Goal: Task Accomplishment & Management: Manage account settings

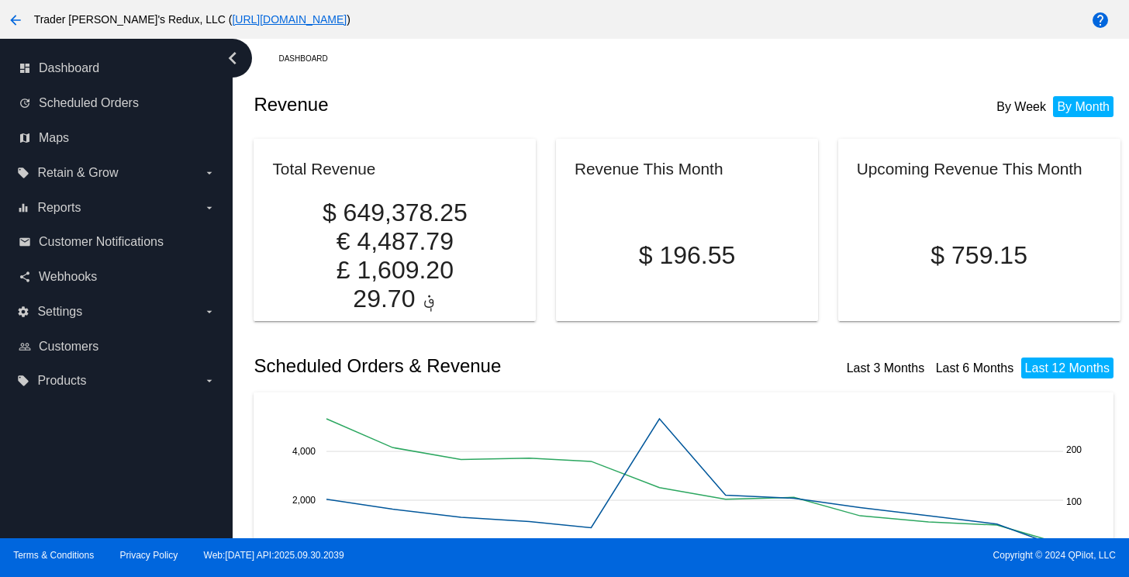
drag, startPoint x: 484, startPoint y: 112, endPoint x: 431, endPoint y: 138, distance: 58.6
click at [484, 116] on div "Revenue By Week By Month" at bounding box center [686, 104] width 866 height 53
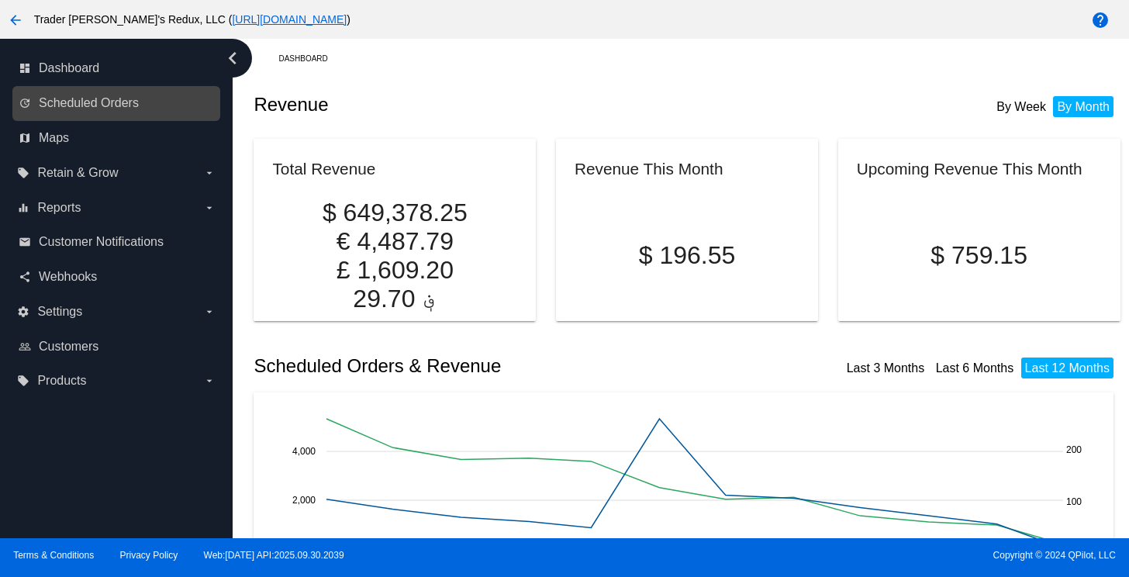
click at [87, 112] on link "update Scheduled Orders" at bounding box center [117, 103] width 197 height 25
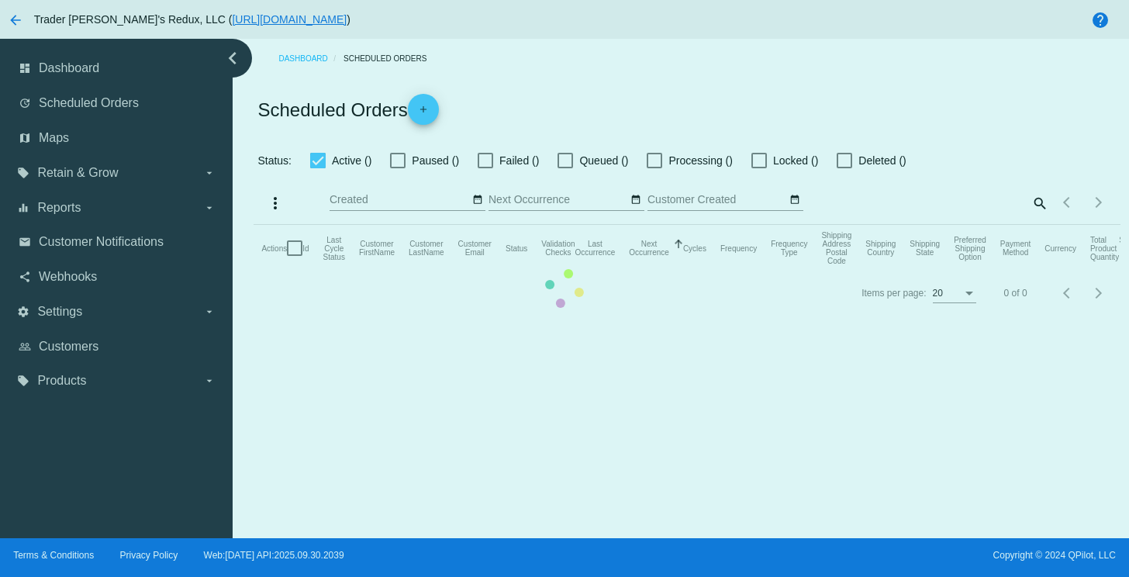
checkbox input "false"
checkbox input "true"
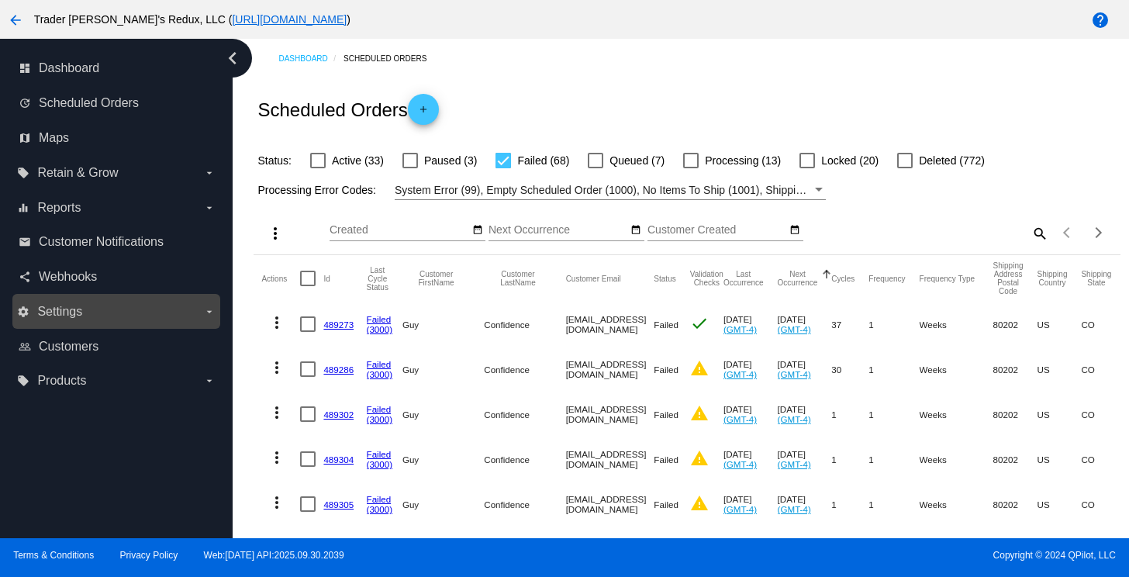
click at [34, 325] on div "settings Settings arrow_drop_down" at bounding box center [116, 311] width 208 height 35
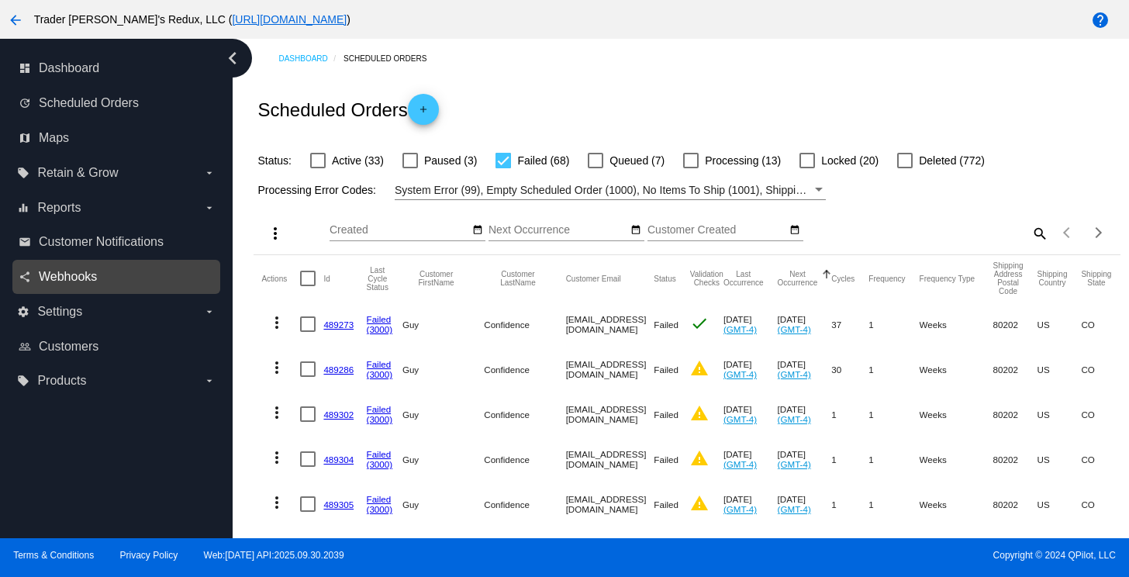
click at [74, 278] on span "Webhooks" at bounding box center [68, 277] width 58 height 14
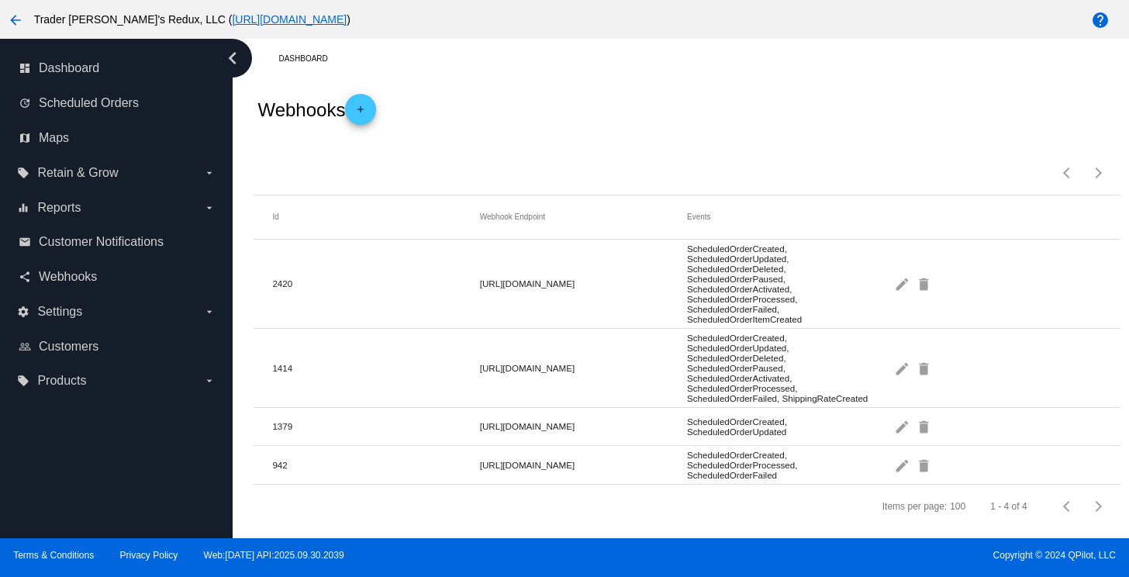
click at [766, 160] on div "Items per page: 100 1 - 4 of 4" at bounding box center [686, 167] width 866 height 54
click at [90, 289] on div "share Webhooks" at bounding box center [116, 277] width 208 height 35
click at [538, 75] on div "Dashboard Webhooks add Items per page: 100 1 - 4 of 4 Id Webhook Endpoint Event…" at bounding box center [687, 283] width 884 height 489
click at [78, 345] on span "Customers" at bounding box center [69, 347] width 60 height 14
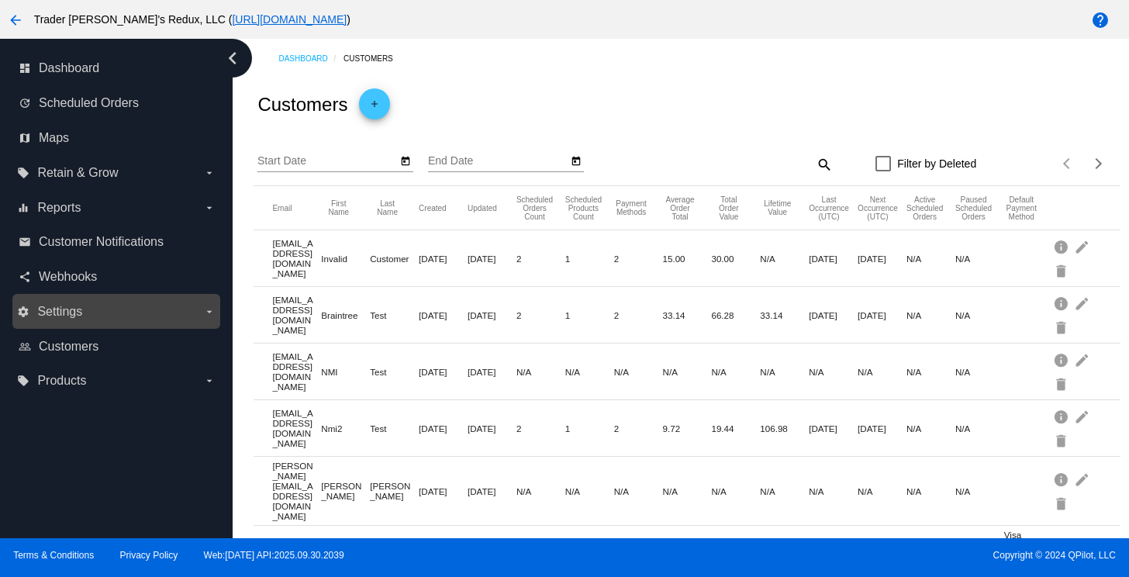
click at [68, 295] on div "settings Settings arrow_drop_down" at bounding box center [116, 311] width 208 height 35
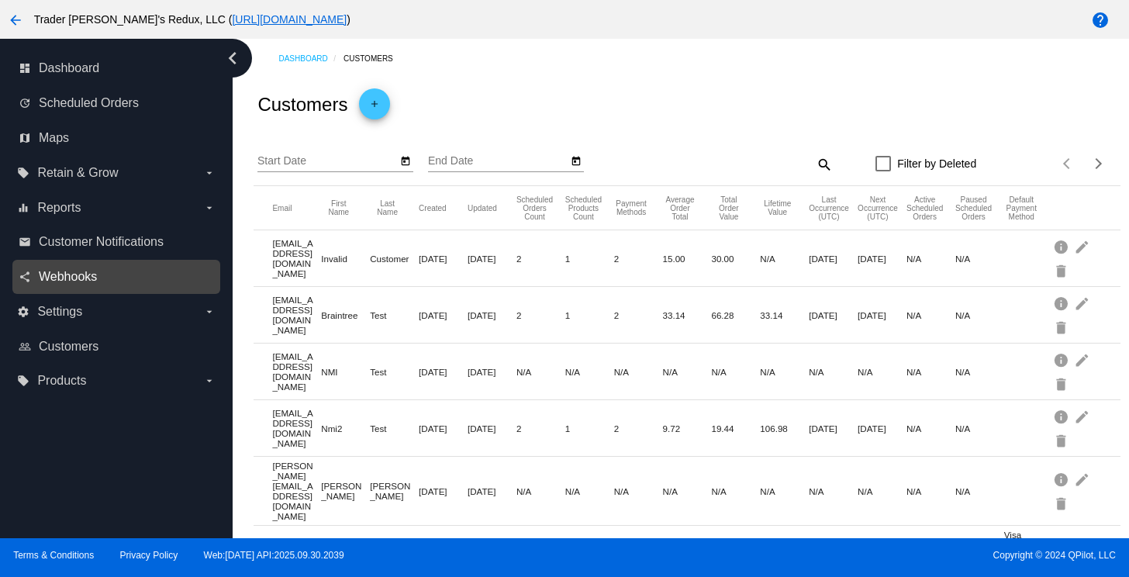
click at [68, 273] on span "Webhooks" at bounding box center [68, 277] width 58 height 14
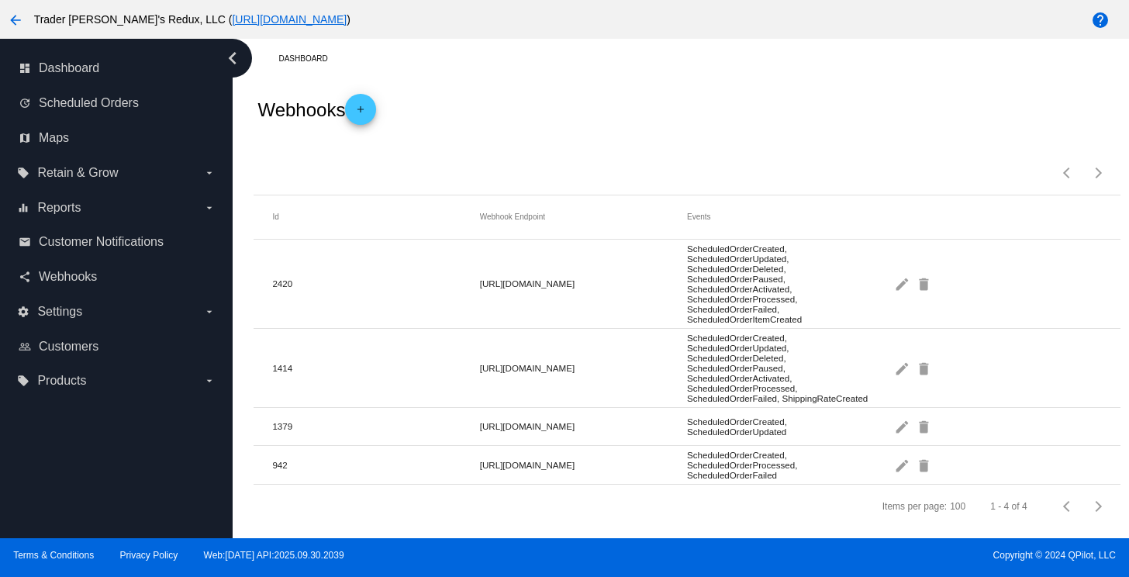
click at [530, 80] on div "Webhooks add" at bounding box center [686, 109] width 866 height 62
click at [87, 278] on span "Webhooks" at bounding box center [68, 277] width 58 height 14
click at [660, 140] on div "Items per page: 100 1 - 4 of 4" at bounding box center [686, 167] width 866 height 54
click at [99, 233] on link "email Customer Notifications" at bounding box center [117, 241] width 197 height 25
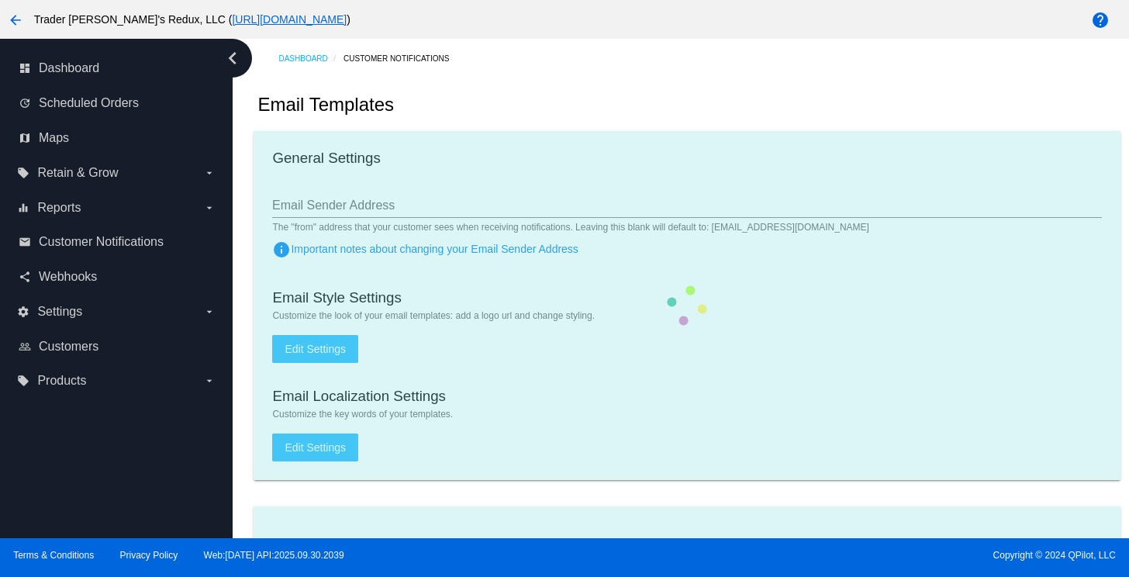
checkbox input "true"
type input "1"
checkbox input "true"
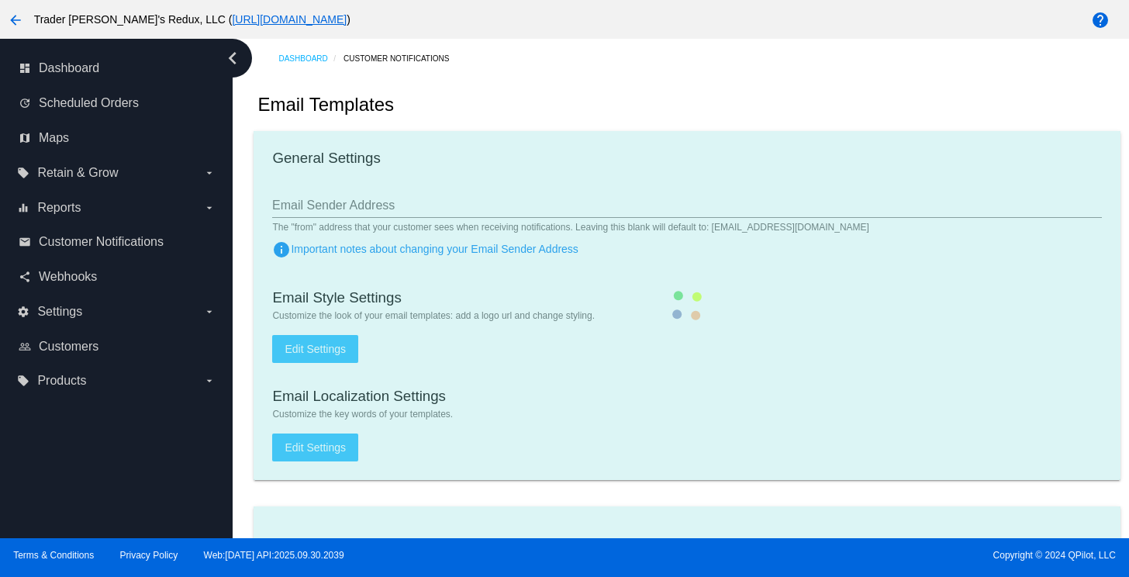
checkbox input "true"
type input "[EMAIL_ADDRESS][DOMAIN_NAME]"
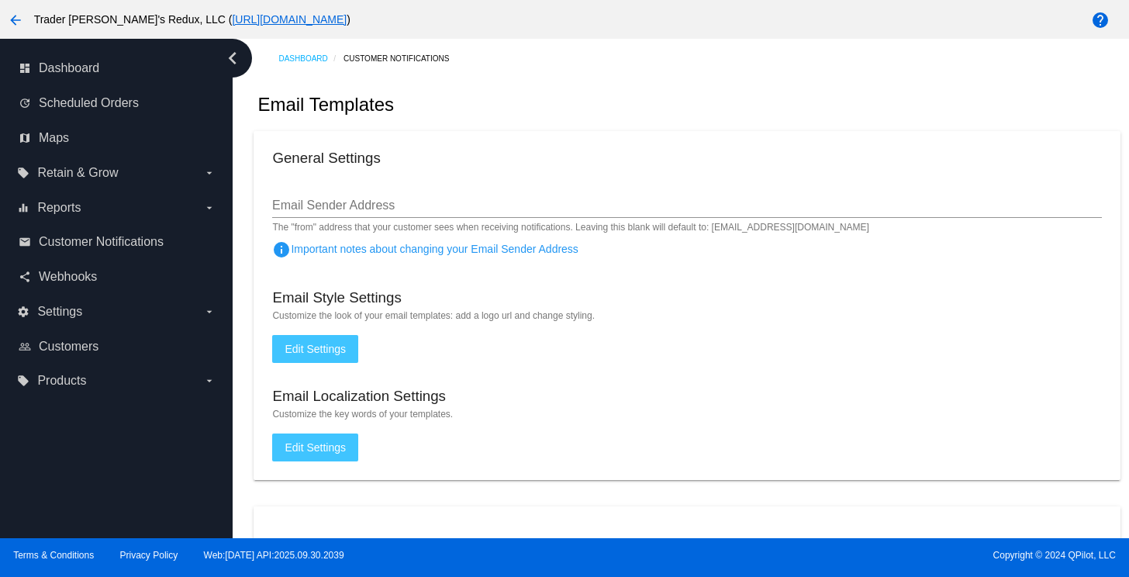
click at [623, 112] on div "Email Templates" at bounding box center [686, 104] width 866 height 53
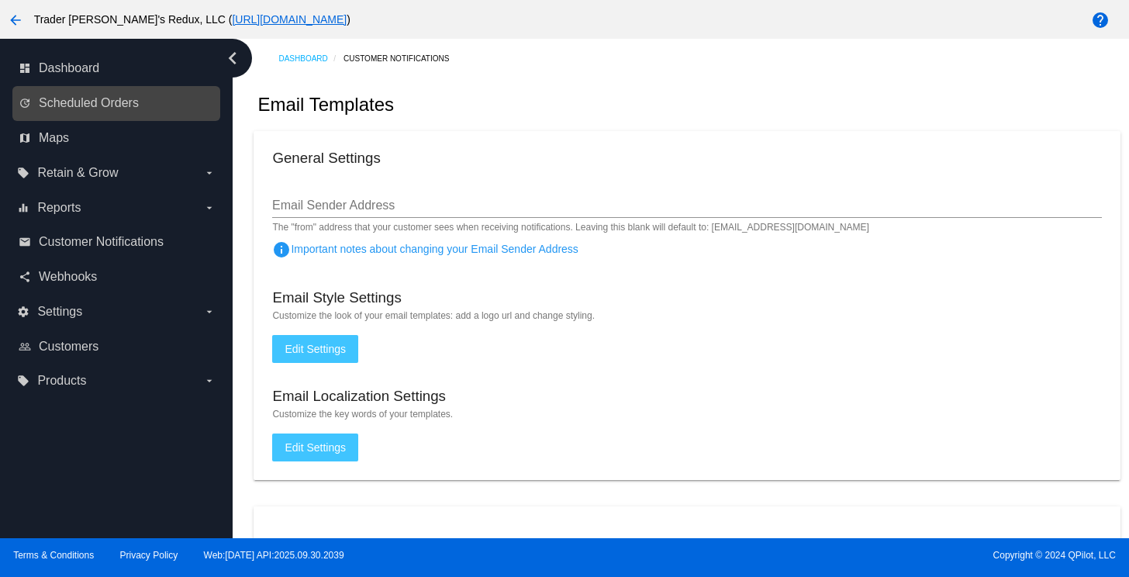
click at [60, 89] on div "update Scheduled Orders" at bounding box center [116, 103] width 208 height 35
click at [75, 100] on span "Scheduled Orders" at bounding box center [89, 103] width 100 height 14
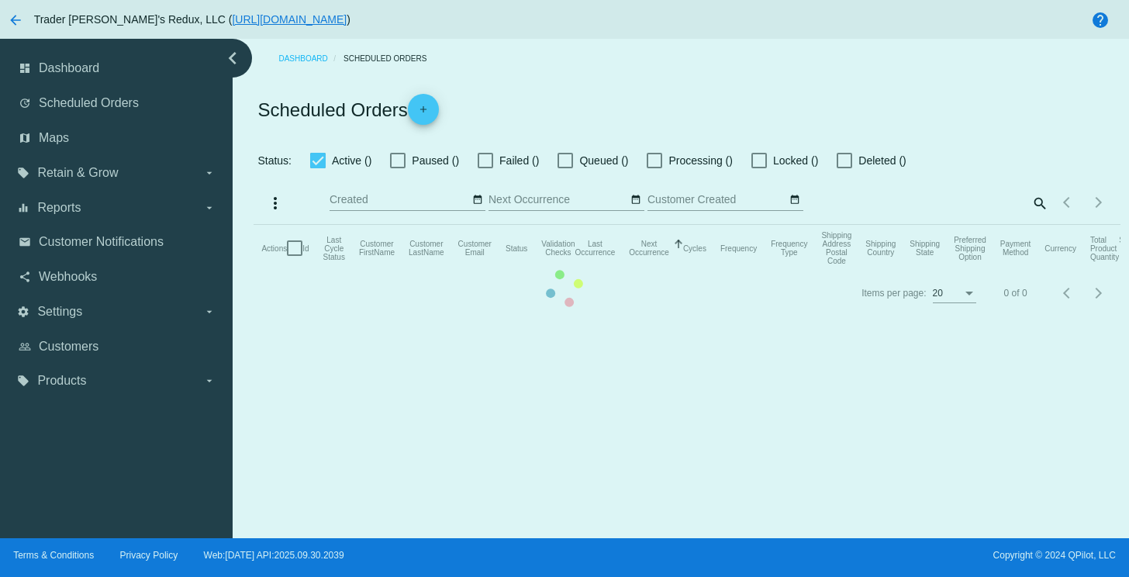
checkbox input "false"
checkbox input "true"
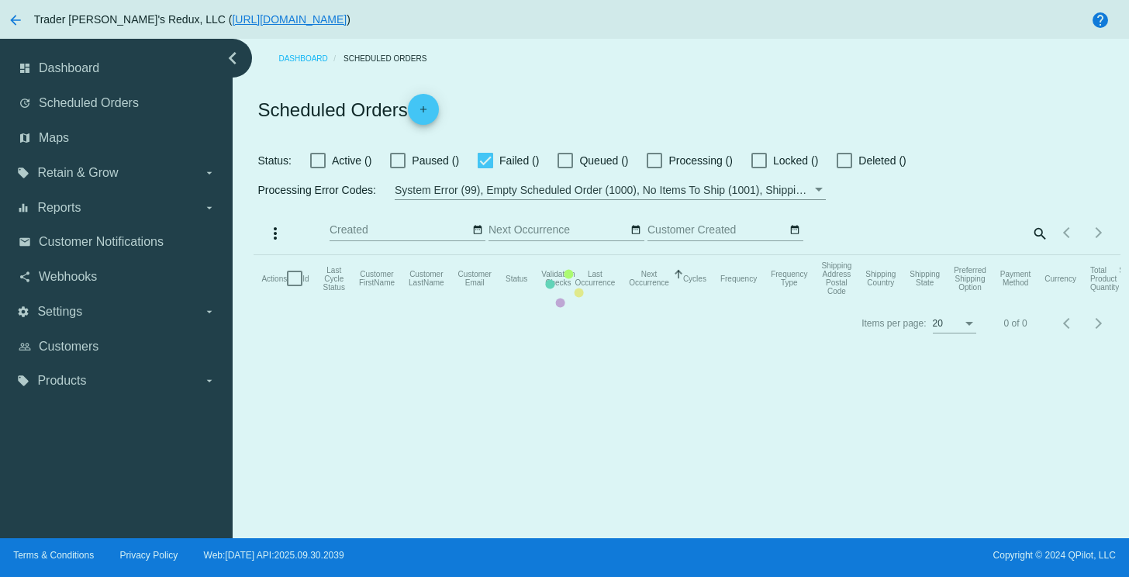
click at [253, 255] on mat-table "Actions Id Last Cycle Status Customer FirstName Customer LastName Customer Emai…" at bounding box center [686, 278] width 866 height 47
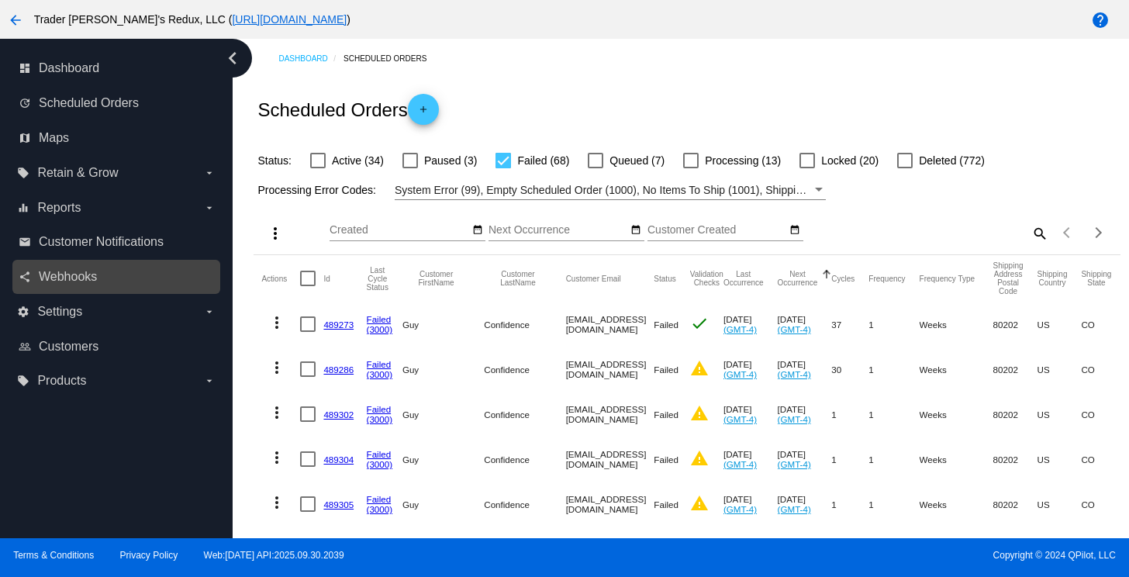
click at [101, 261] on div "share Webhooks" at bounding box center [116, 277] width 208 height 35
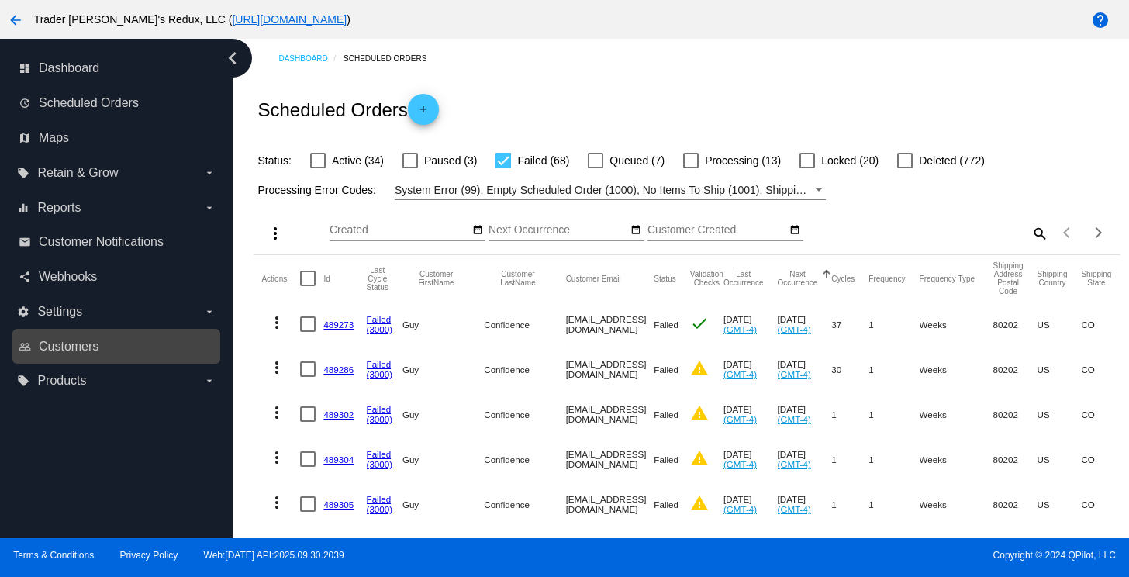
click at [212, 334] on link "people_outline Customers" at bounding box center [117, 346] width 197 height 25
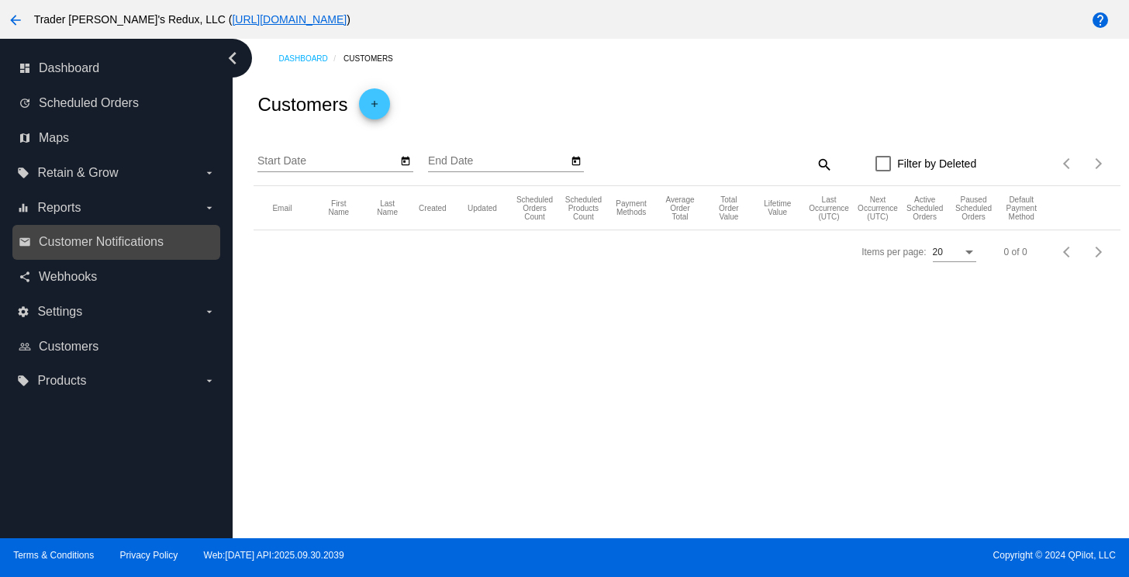
drag, startPoint x: 98, startPoint y: 222, endPoint x: 107, endPoint y: 230, distance: 11.5
click at [98, 224] on div "equalizer Reports arrow_drop_down" at bounding box center [116, 207] width 208 height 35
click at [135, 246] on span "Customer Notifications" at bounding box center [101, 242] width 125 height 14
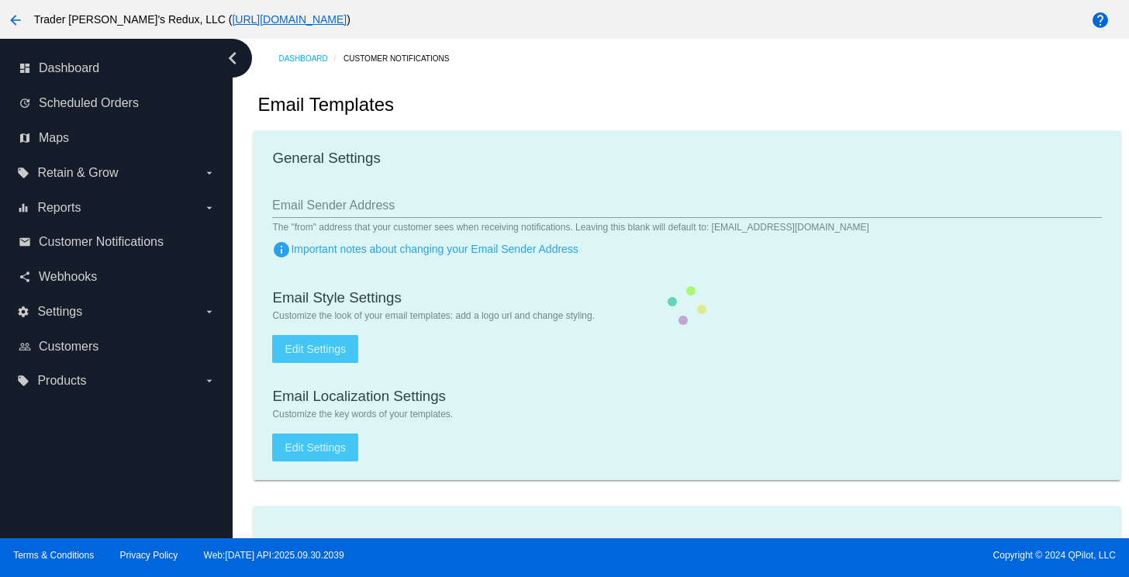
checkbox input "true"
type input "1"
checkbox input "true"
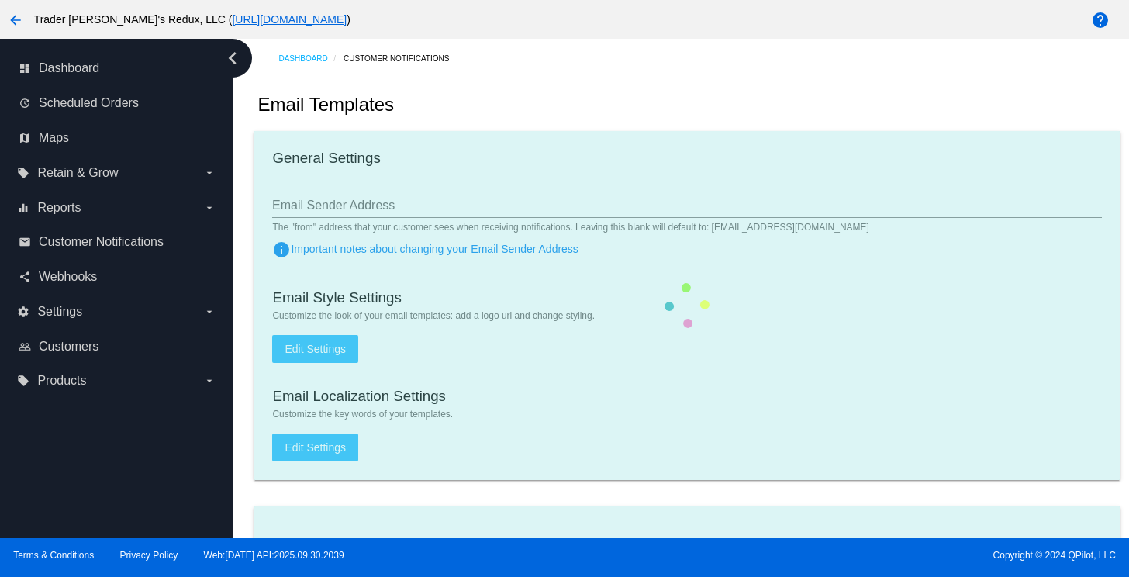
checkbox input "true"
type input "[EMAIL_ADDRESS][DOMAIN_NAME]"
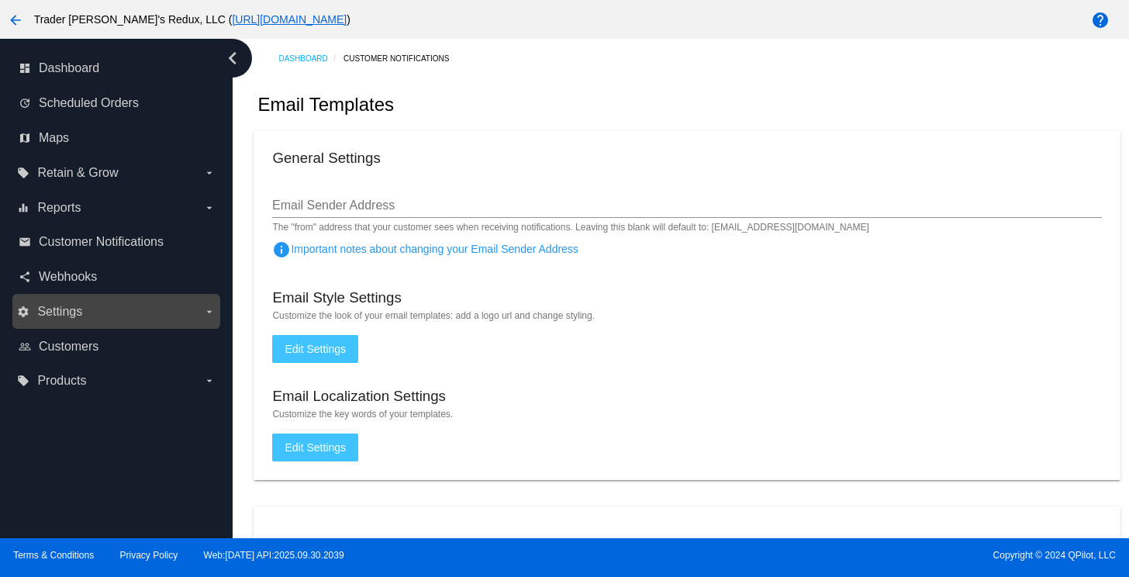
click at [56, 310] on span "Settings" at bounding box center [59, 312] width 45 height 14
click at [0, 0] on input "settings Settings arrow_drop_down" at bounding box center [0, 0] width 0 height 0
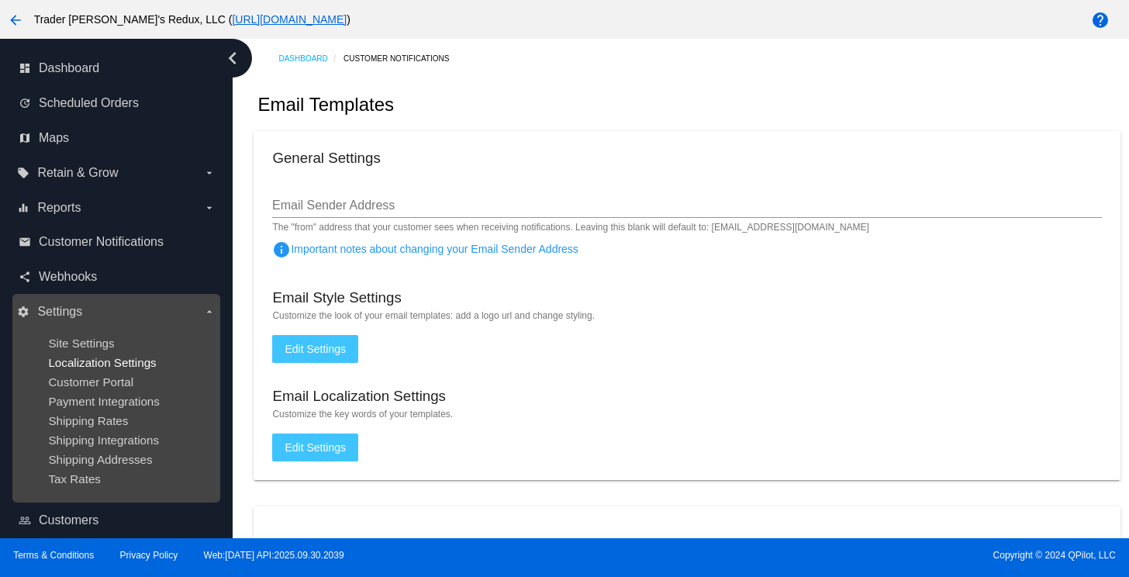
click at [74, 356] on span "Localization Settings" at bounding box center [102, 362] width 108 height 13
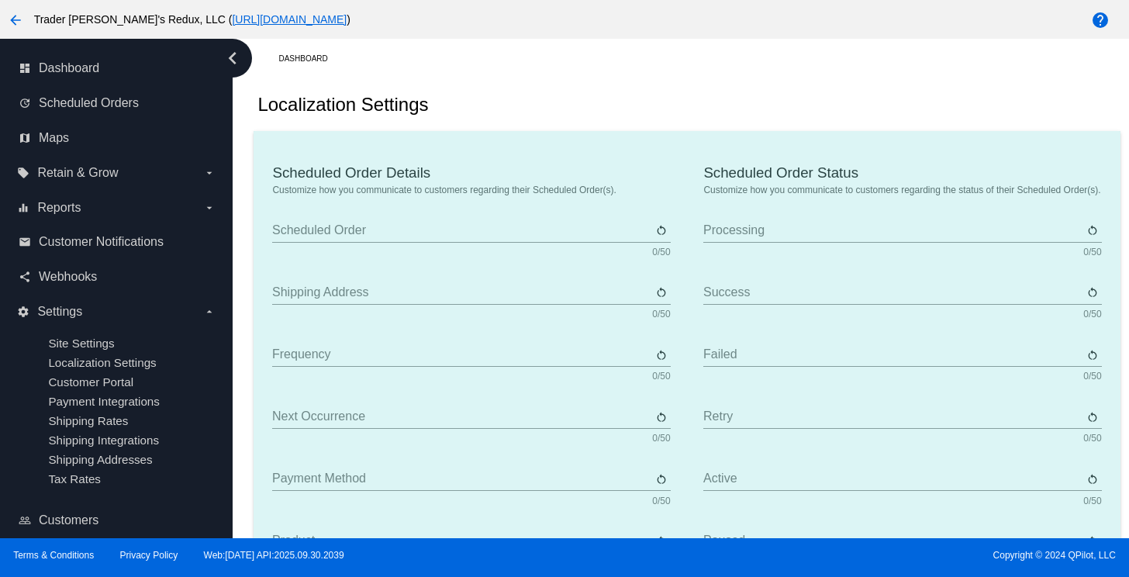
type input "Scheduled Order"
type input "Shipping address"
type input "Frequency"
type input "Next occurrence"
type input "Payment method"
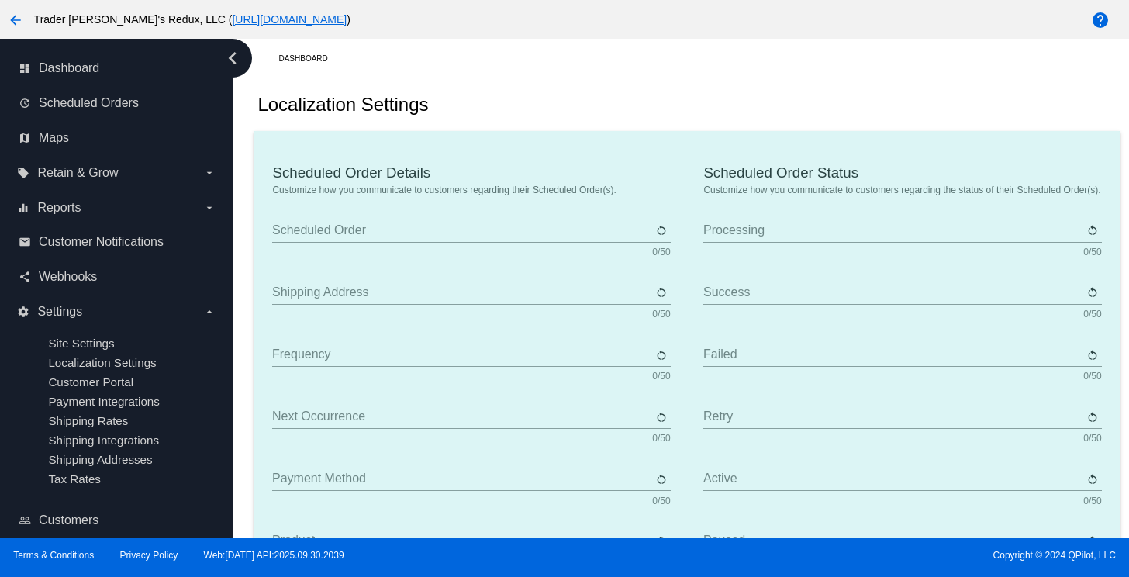
type input "Product"
type input "Quantity"
type input "Price"
type input "Out of stock"
type input "Subtotal"
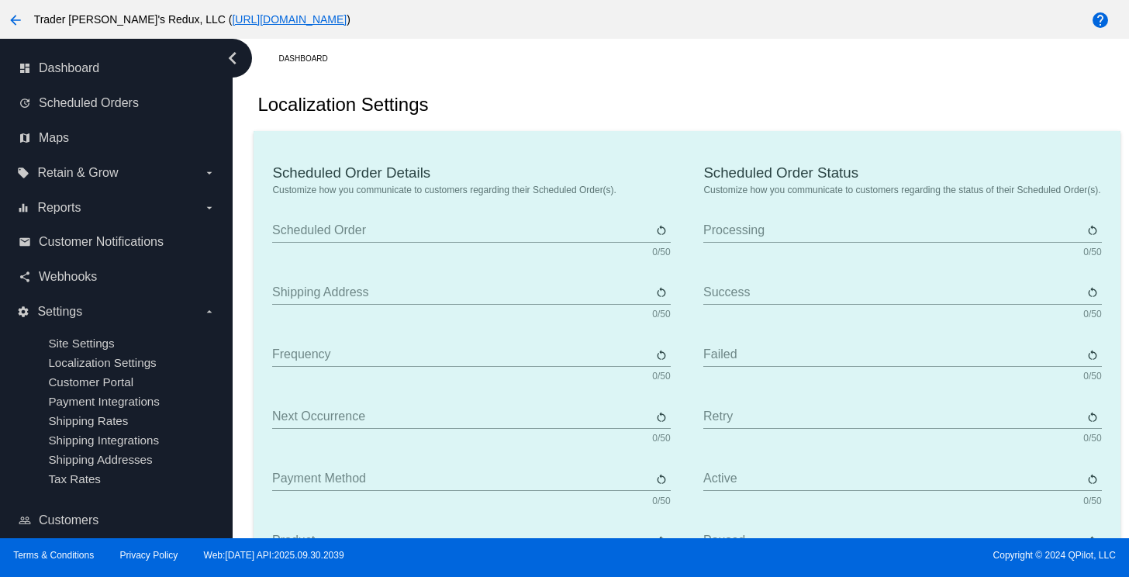
type input "Shipping"
type input "Tax"
type input "TBD"
type input "Total"
type input "No payment method"
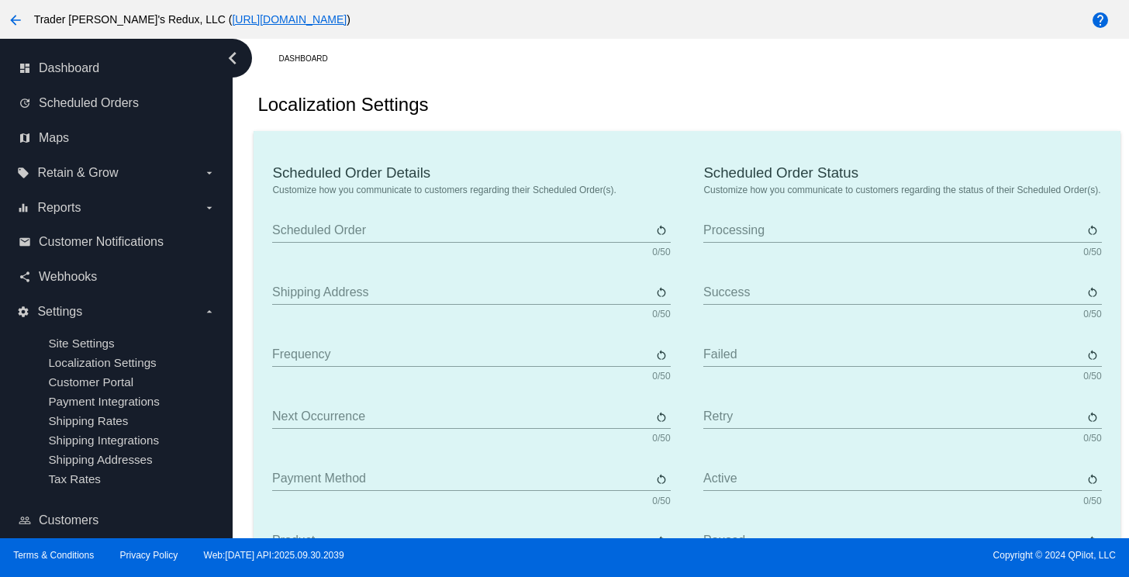
type input "Subscribe"
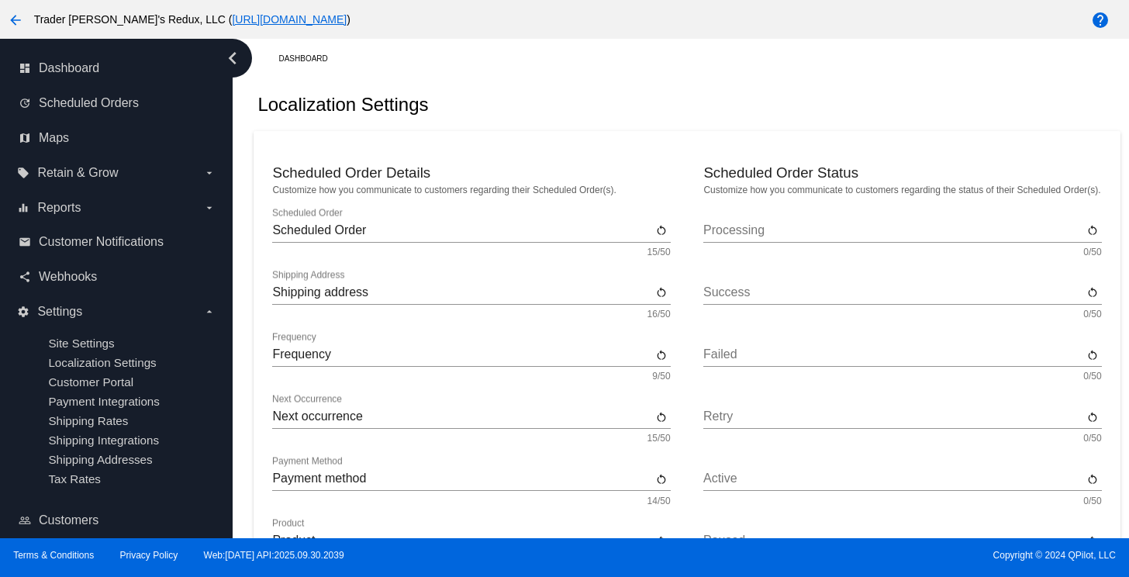
drag, startPoint x: 750, startPoint y: 161, endPoint x: 370, endPoint y: 168, distance: 380.7
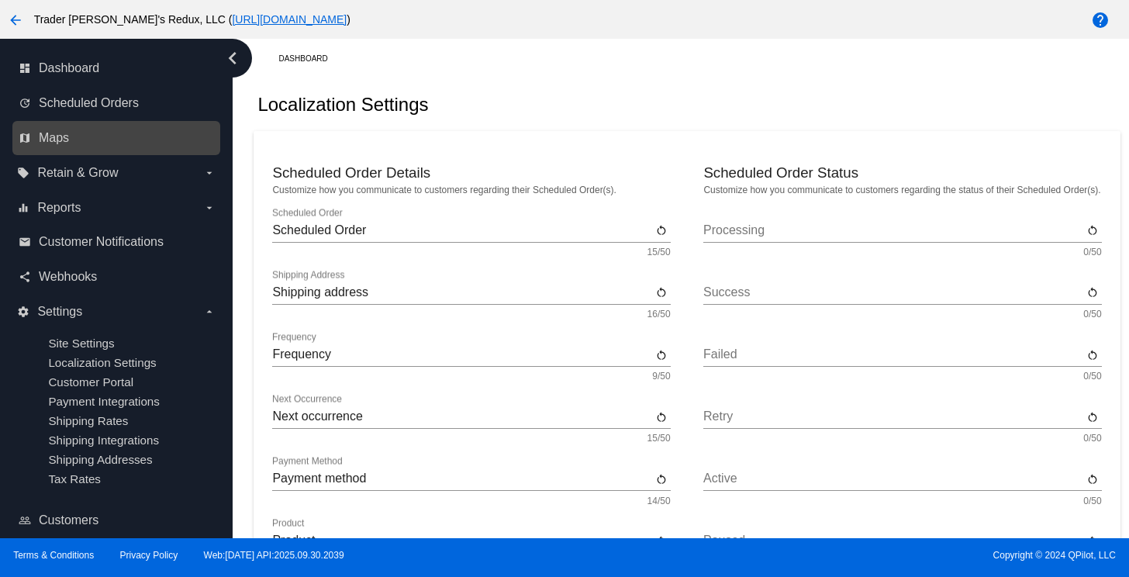
click at [74, 134] on link "map Maps" at bounding box center [117, 138] width 197 height 25
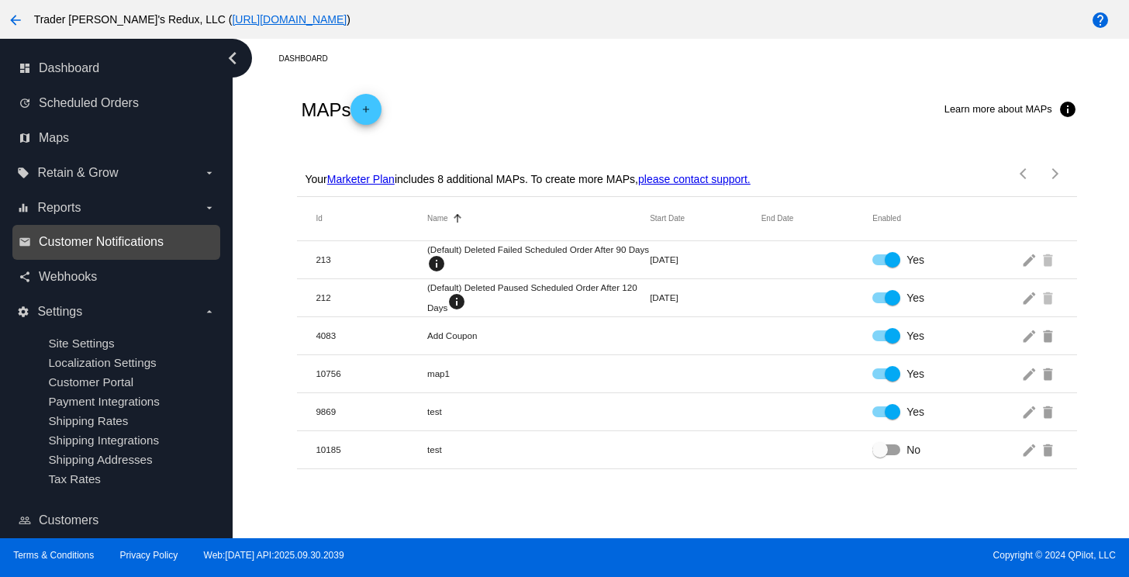
click at [89, 240] on span "Customer Notifications" at bounding box center [101, 242] width 125 height 14
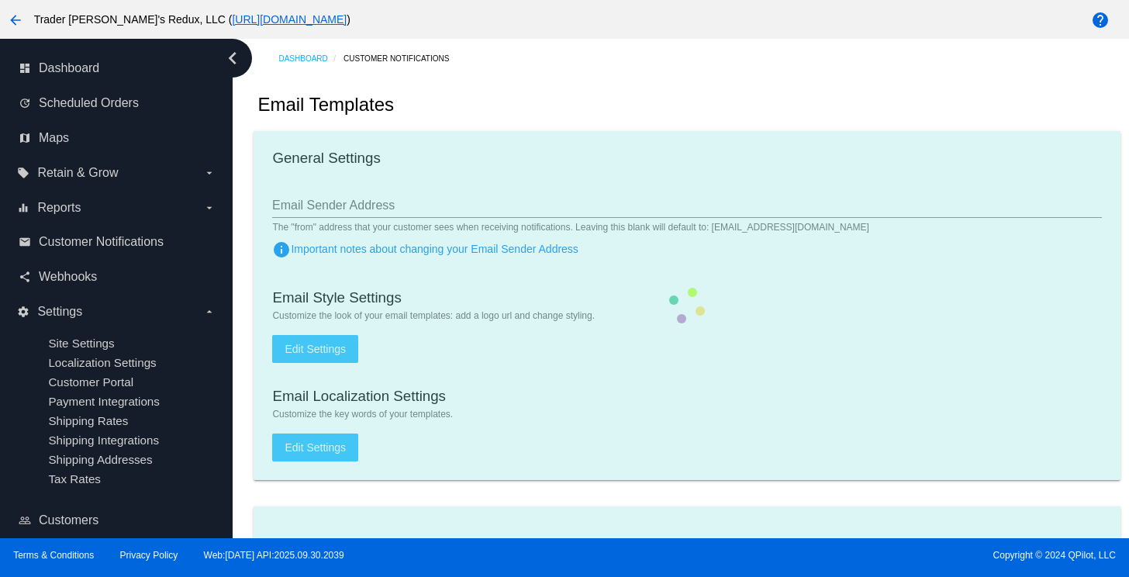
checkbox input "true"
type input "1"
checkbox input "true"
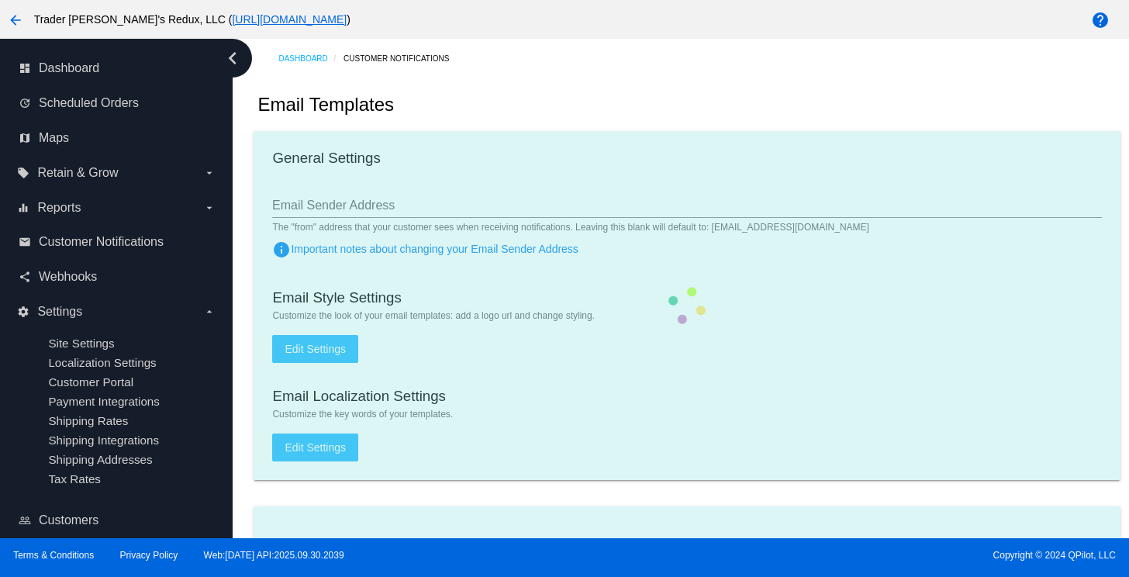
checkbox input "true"
type input "[EMAIL_ADDRESS][DOMAIN_NAME]"
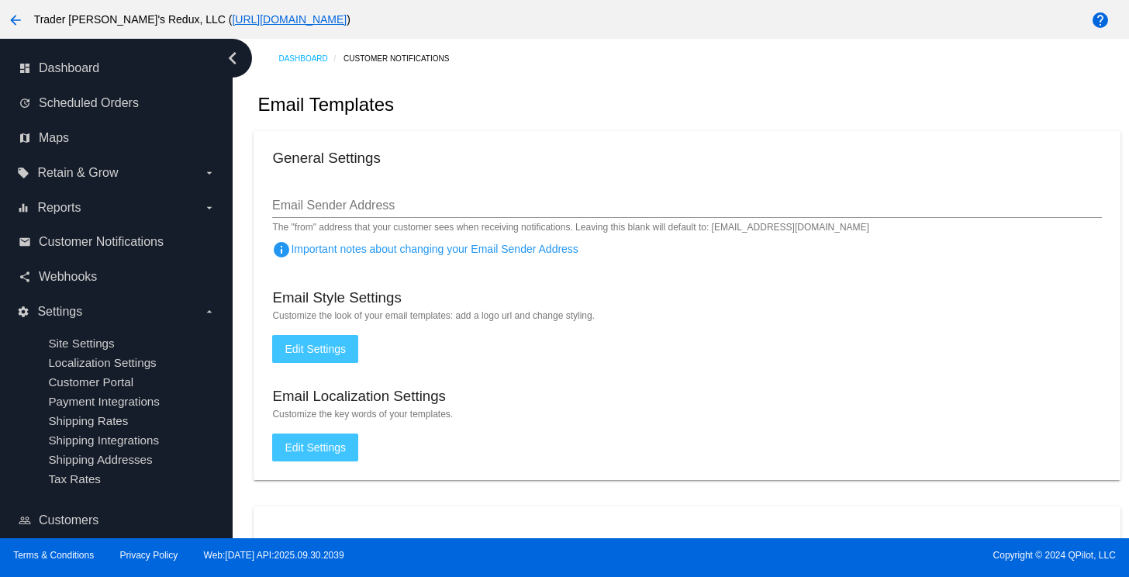
click at [617, 151] on div "General Settings" at bounding box center [686, 160] width 829 height 21
drag, startPoint x: 650, startPoint y: 144, endPoint x: 884, endPoint y: 162, distance: 234.0
click at [683, 147] on mat-card "General Settings Email Sender Address The "from" address that your customer see…" at bounding box center [686, 305] width 866 height 349
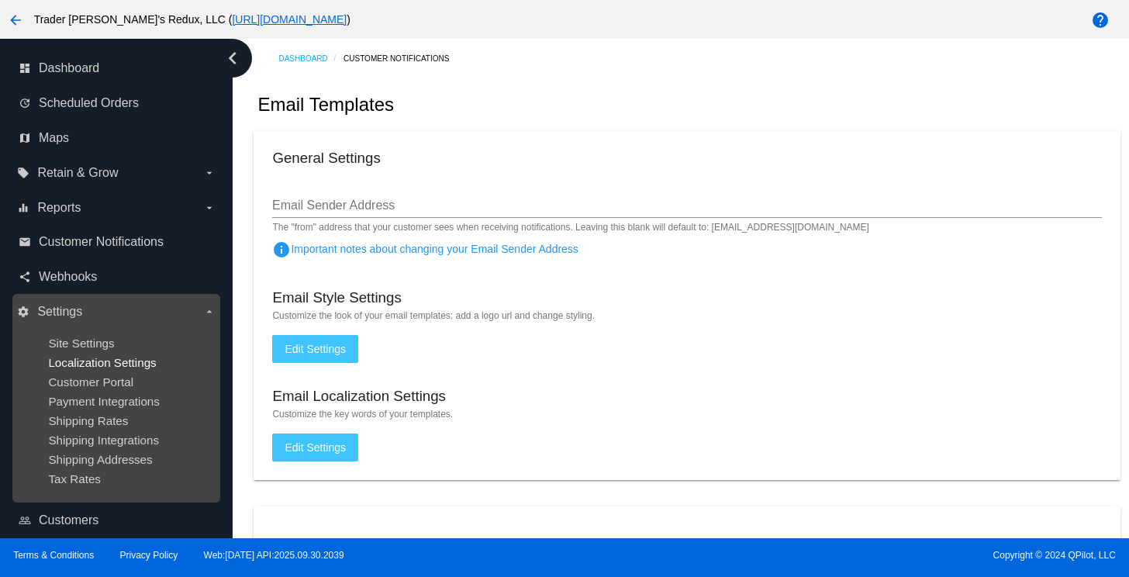
click at [67, 362] on span "Localization Settings" at bounding box center [102, 362] width 108 height 13
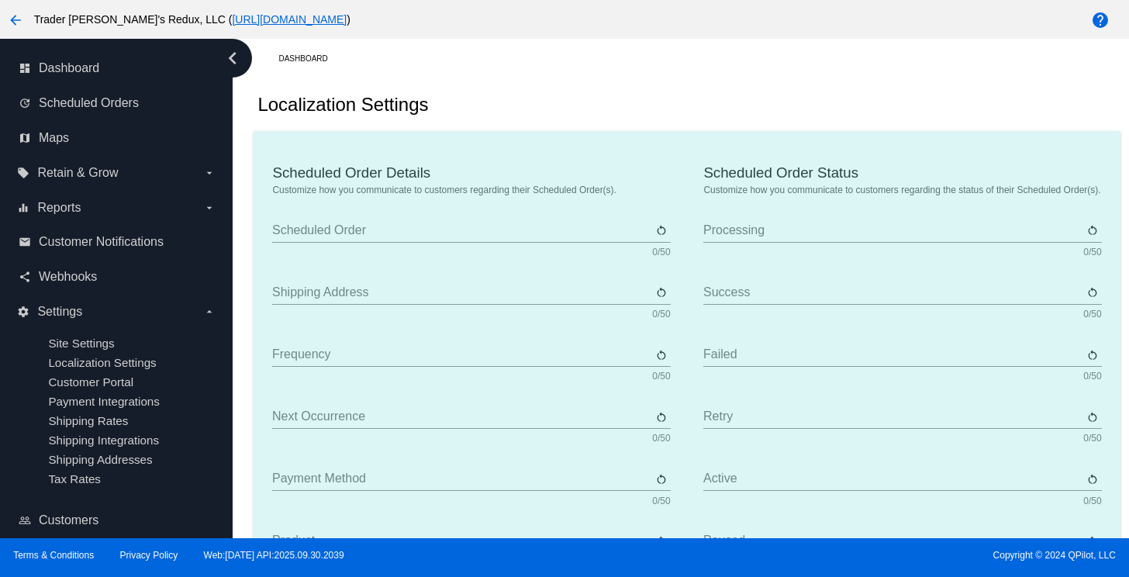
type input "Scheduled Order"
type input "Shipping address"
type input "Frequency"
type input "Next occurrence"
type input "Payment method"
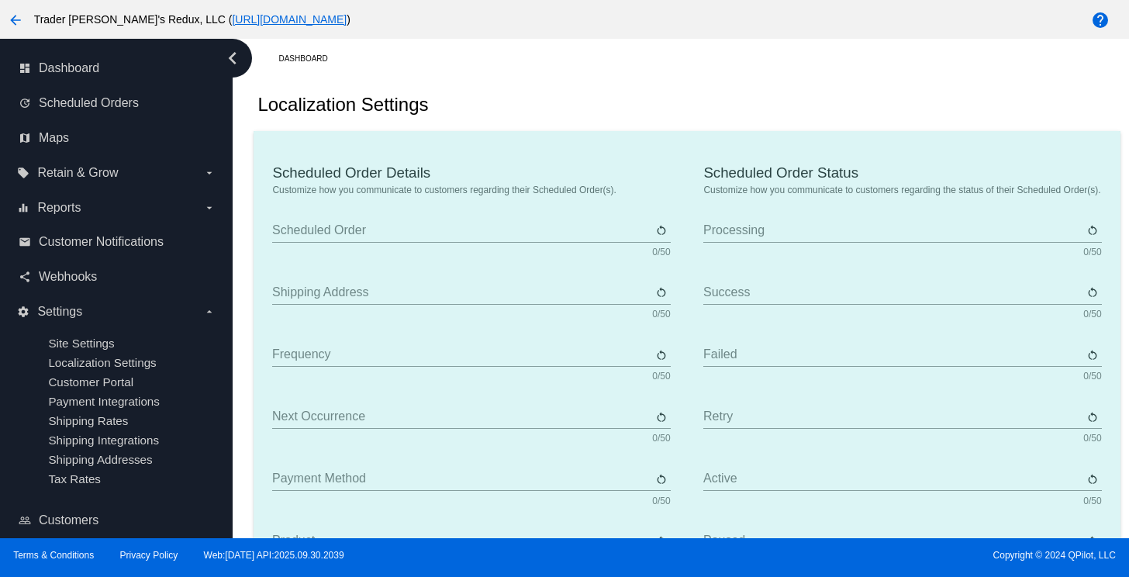
type input "Product"
type input "Quantity"
type input "Price"
type input "Out of stock"
type input "Subtotal"
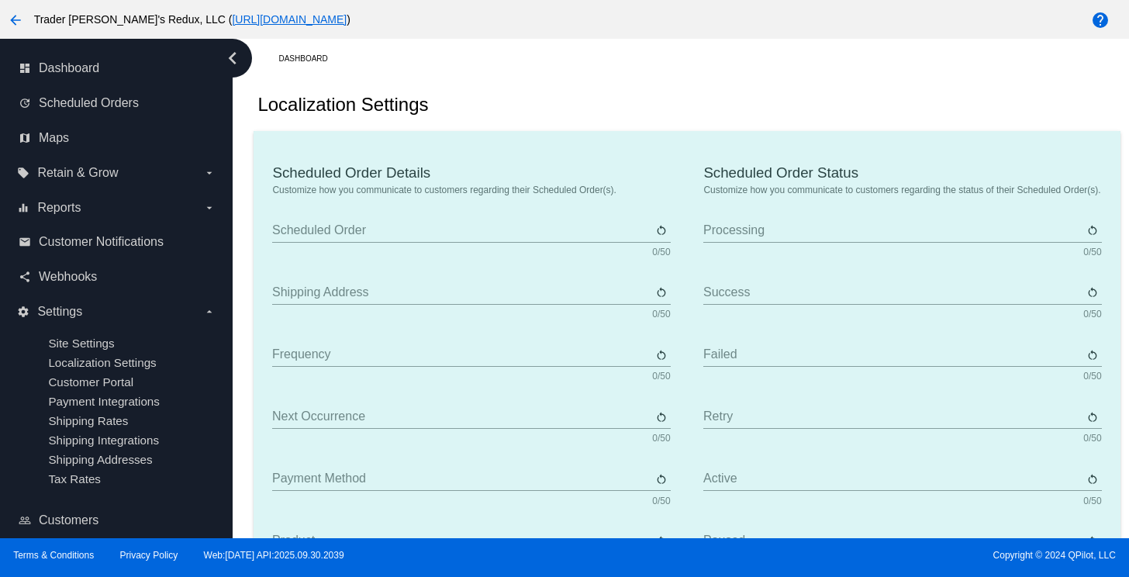
type input "Shipping"
type input "Tax"
type input "TBD"
type input "Total"
type input "No payment method"
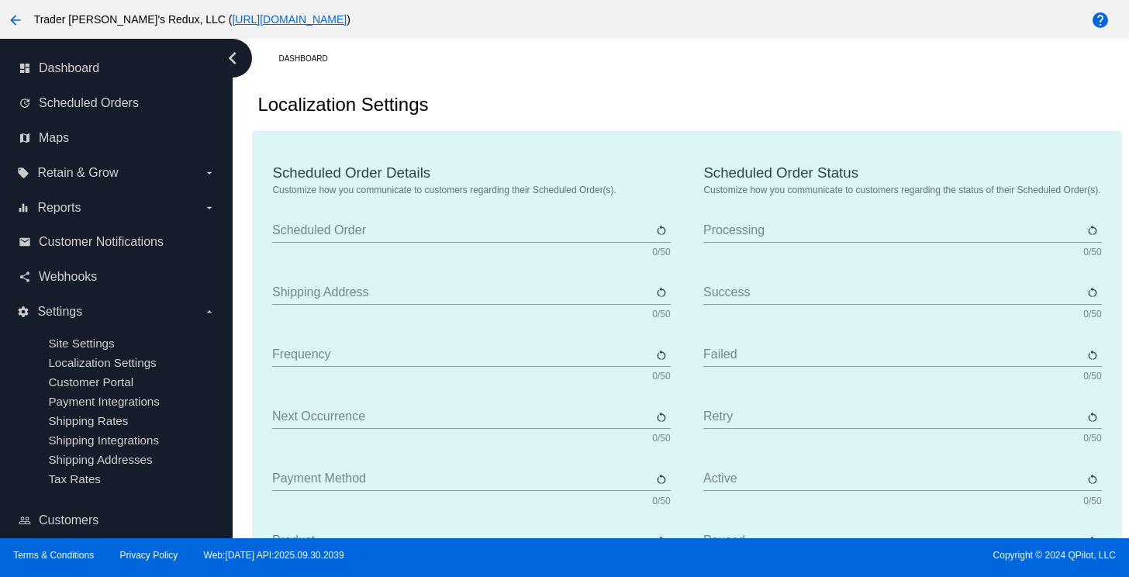
type input "Subscribe"
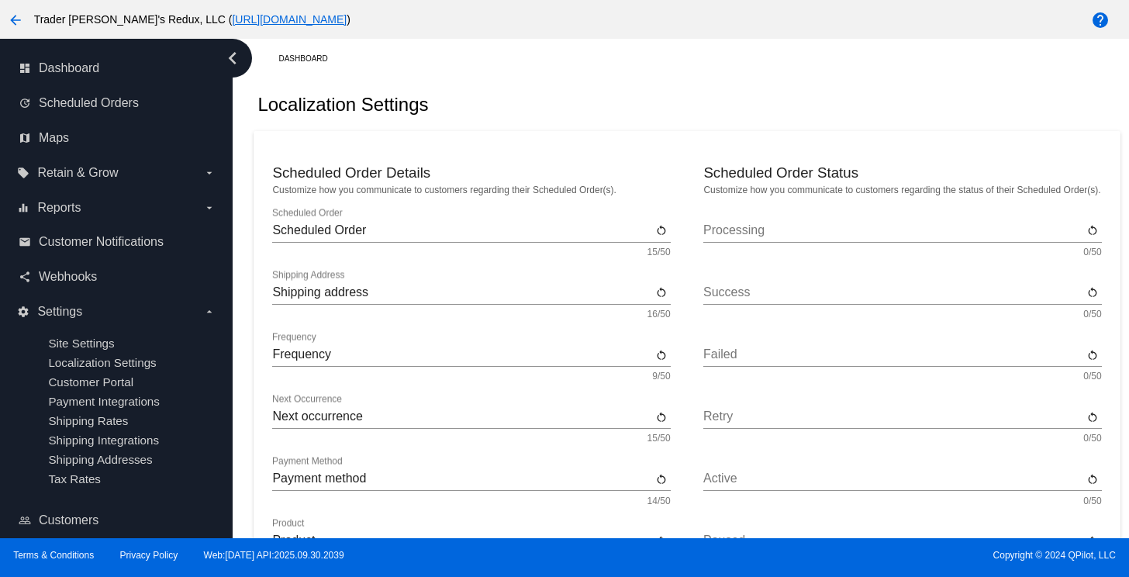
drag, startPoint x: 571, startPoint y: 103, endPoint x: 654, endPoint y: 111, distance: 83.3
click at [576, 103] on div "Localization Settings" at bounding box center [686, 104] width 866 height 53
click at [95, 246] on span "Customer Notifications" at bounding box center [101, 242] width 125 height 14
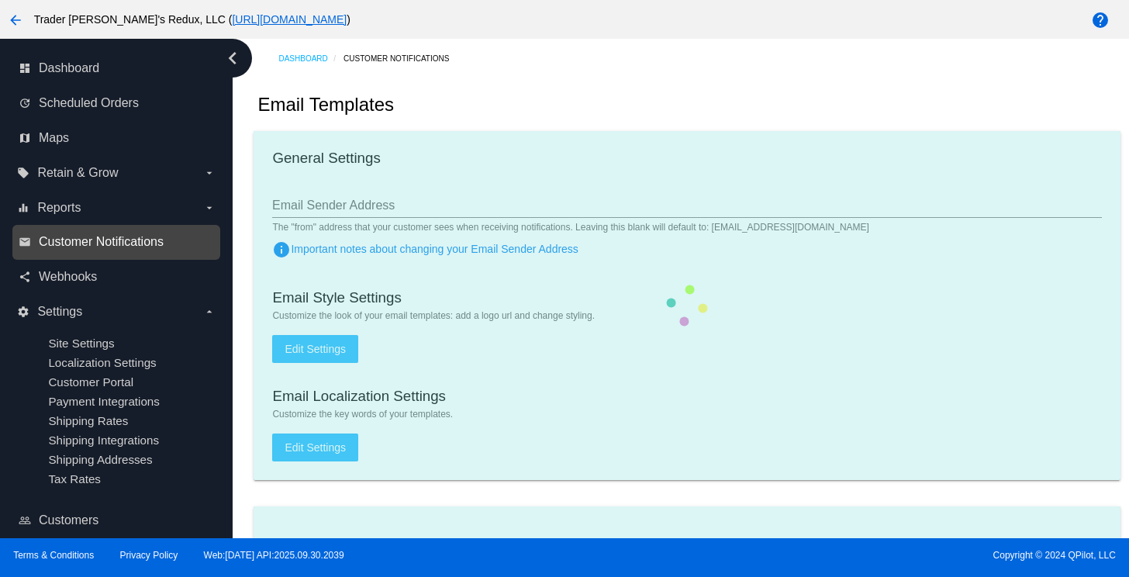
checkbox input "true"
type input "1"
checkbox input "true"
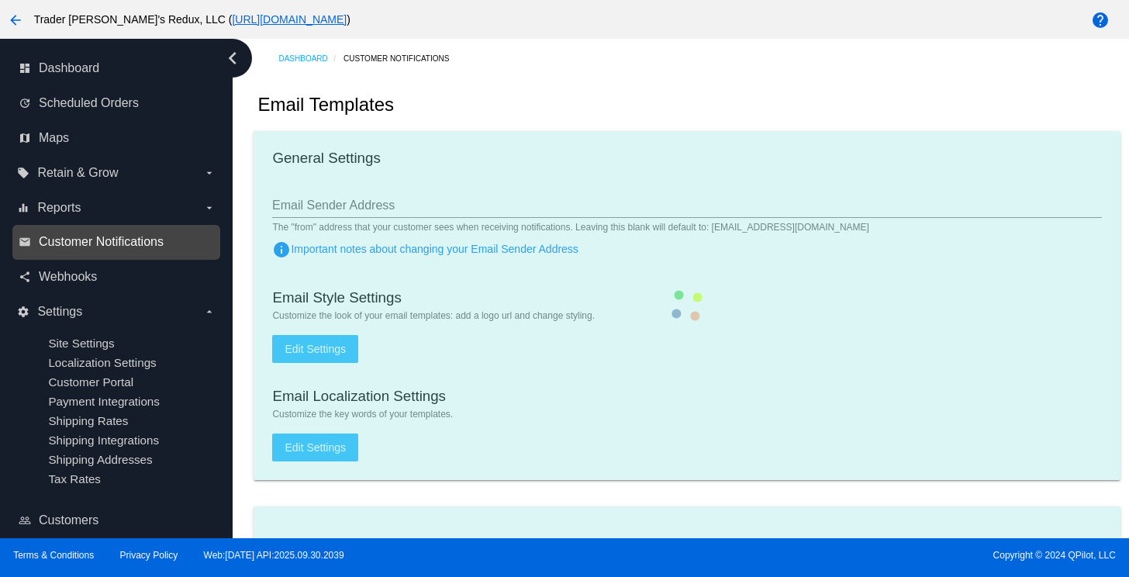
checkbox input "true"
type input "[EMAIL_ADDRESS][DOMAIN_NAME]"
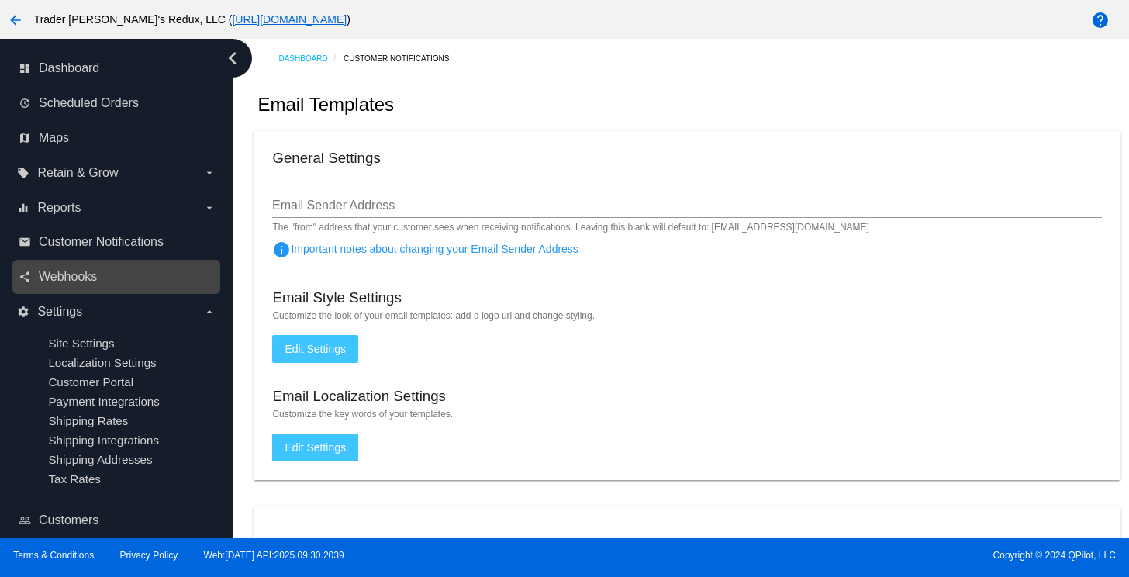
click at [108, 277] on link "share Webhooks" at bounding box center [117, 276] width 197 height 25
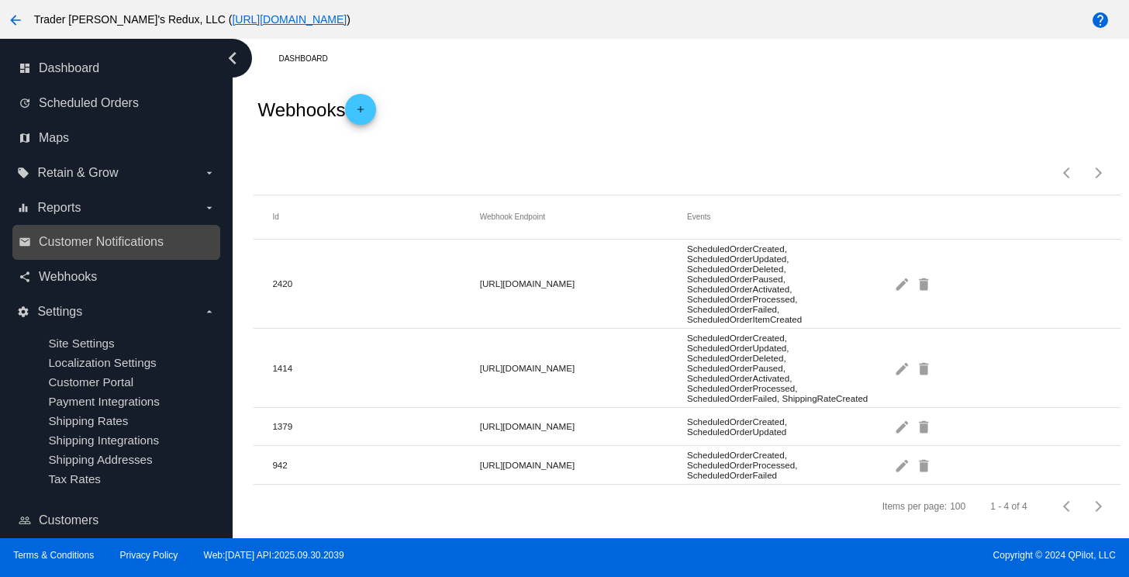
click at [112, 249] on link "email Customer Notifications" at bounding box center [117, 241] width 197 height 25
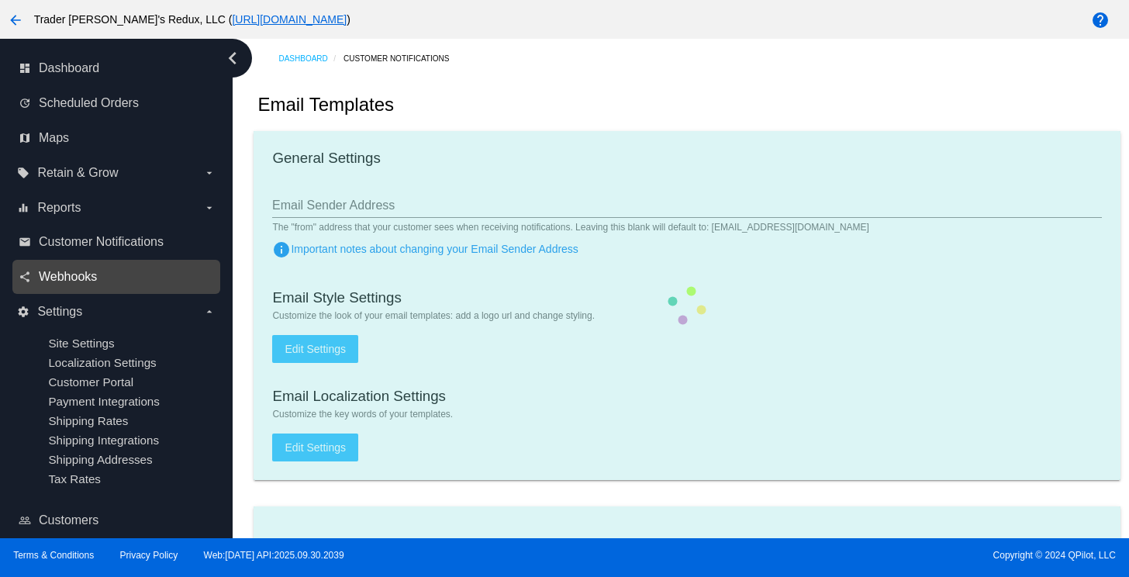
click at [74, 272] on span "Webhooks" at bounding box center [68, 277] width 58 height 14
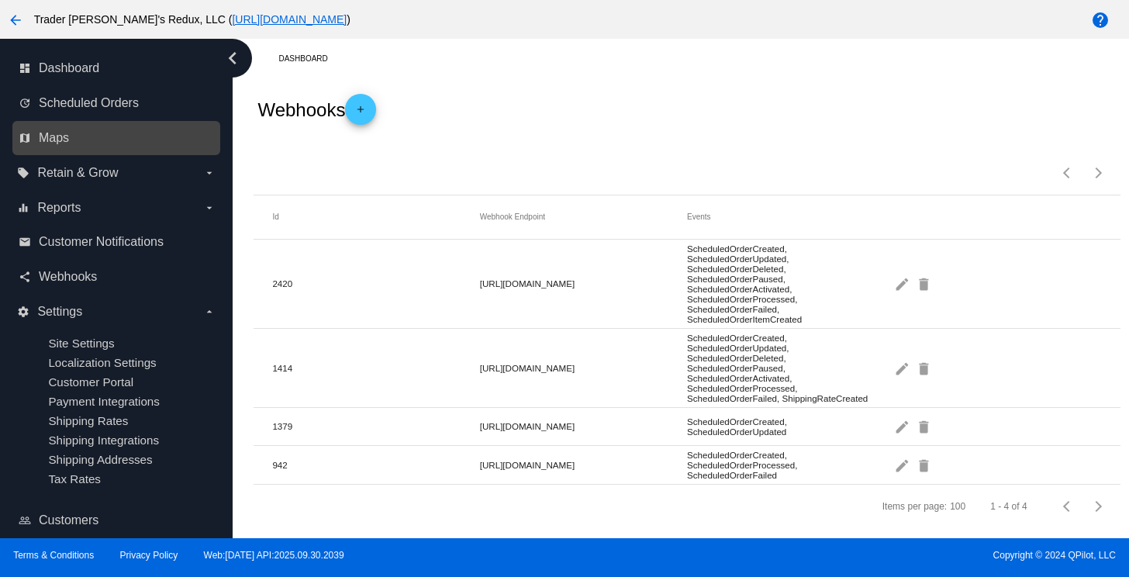
click at [107, 123] on div "map Maps" at bounding box center [116, 138] width 208 height 35
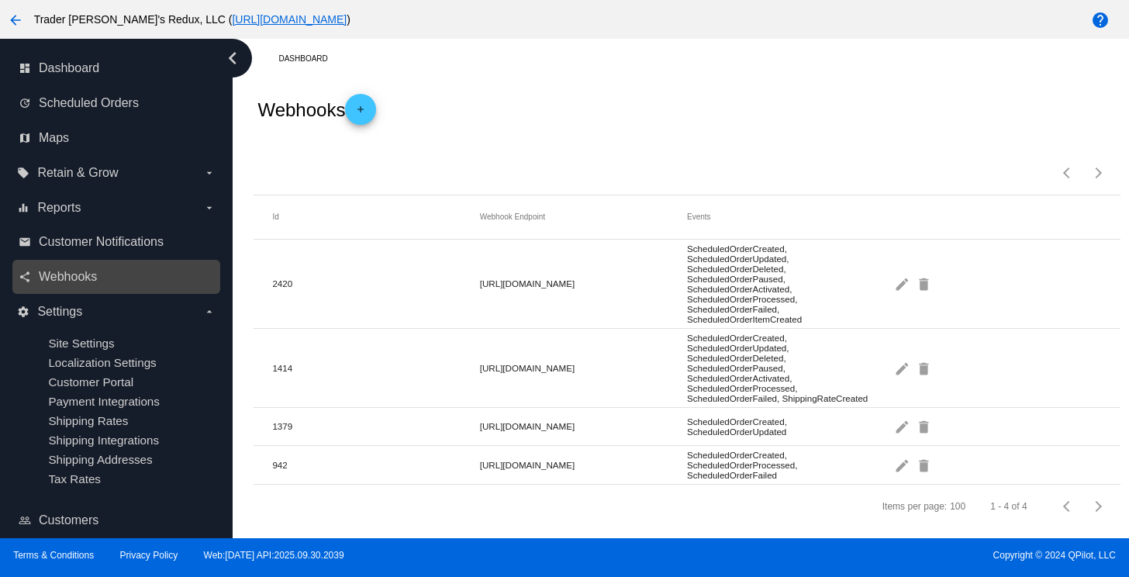
click at [79, 285] on link "share Webhooks" at bounding box center [117, 276] width 197 height 25
click at [640, 106] on div "Webhooks add" at bounding box center [686, 109] width 866 height 62
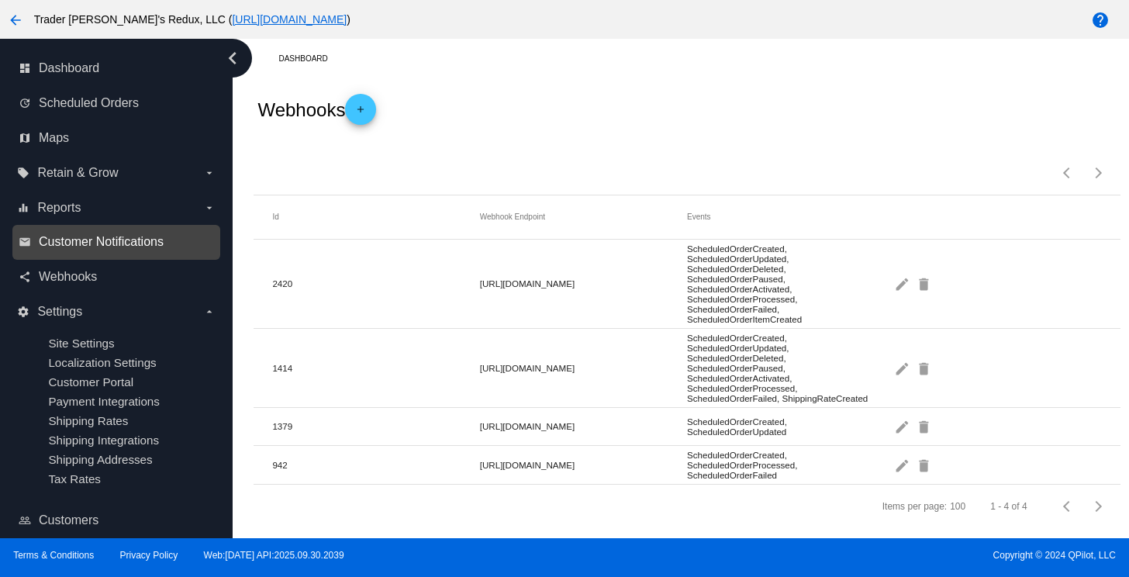
click at [90, 236] on span "Customer Notifications" at bounding box center [101, 242] width 125 height 14
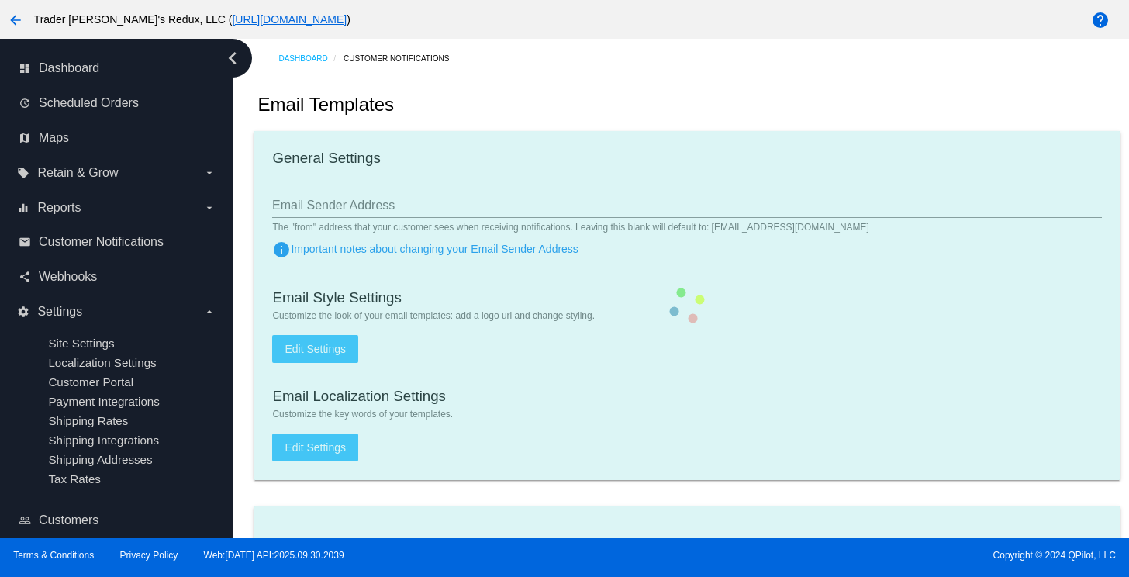
checkbox input "true"
type input "1"
checkbox input "true"
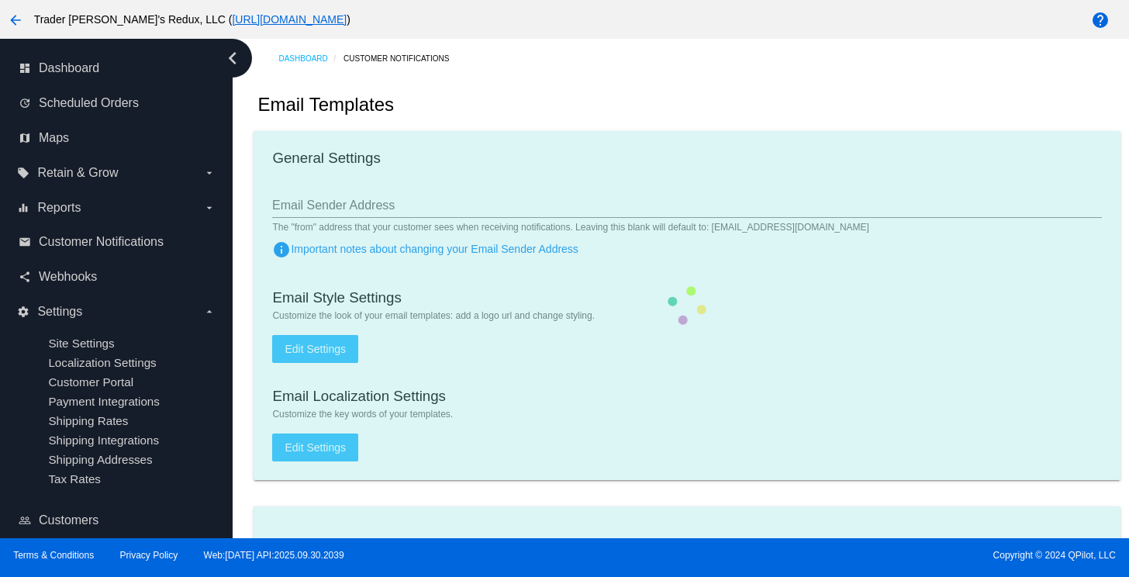
checkbox input "true"
type input "[EMAIL_ADDRESS][DOMAIN_NAME]"
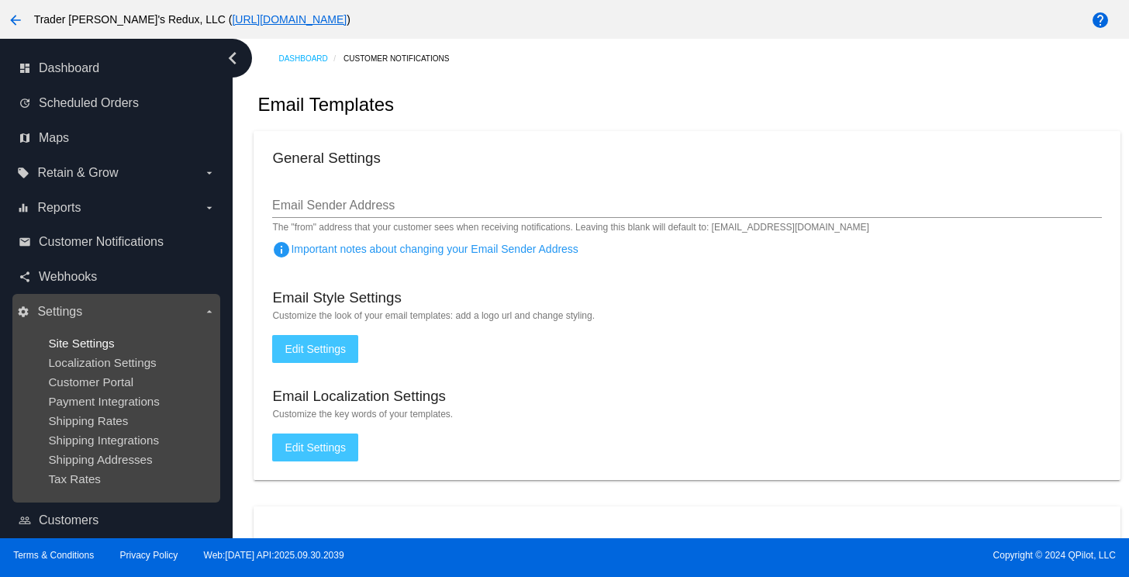
click at [108, 336] on span "Site Settings" at bounding box center [81, 342] width 66 height 13
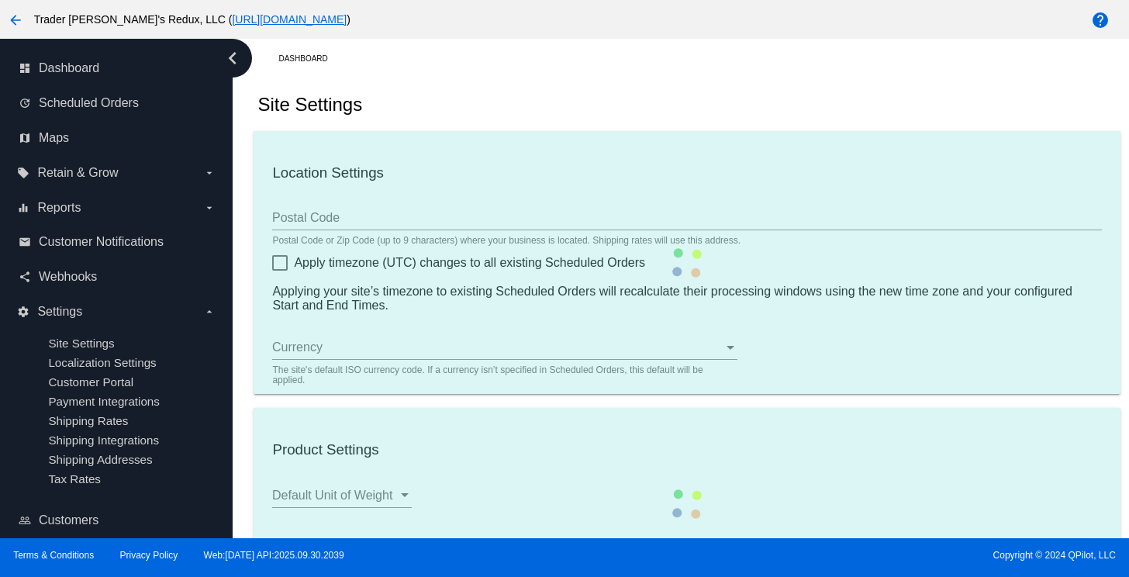
type input "80034"
checkbox input "true"
type input "09:00"
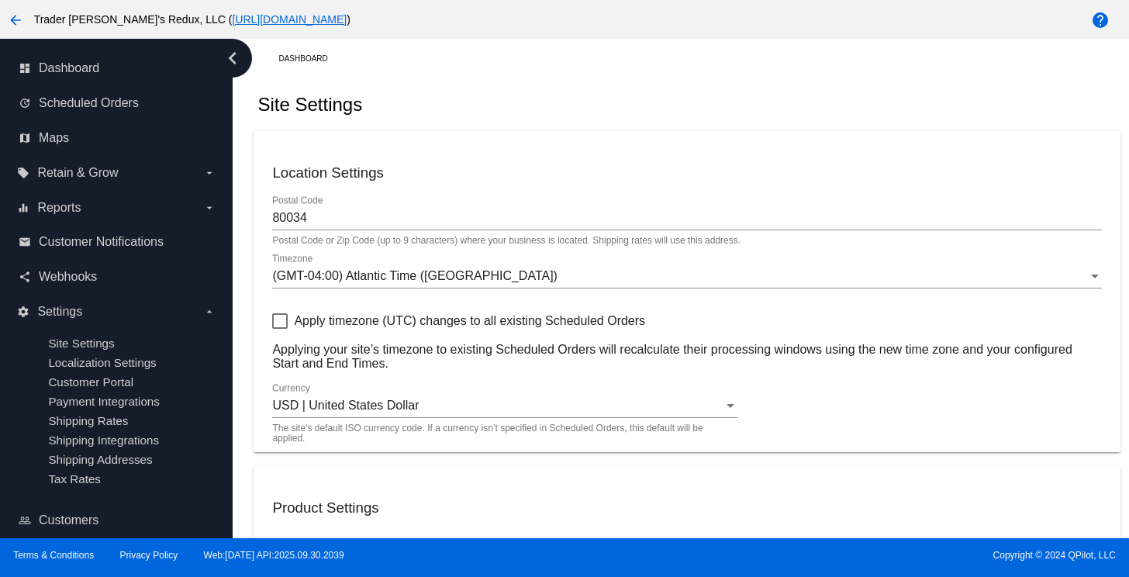
checkbox input "true"
drag, startPoint x: 488, startPoint y: 69, endPoint x: 462, endPoint y: 110, distance: 48.8
click at [488, 69] on div "Dashboard" at bounding box center [698, 59] width 841 height 24
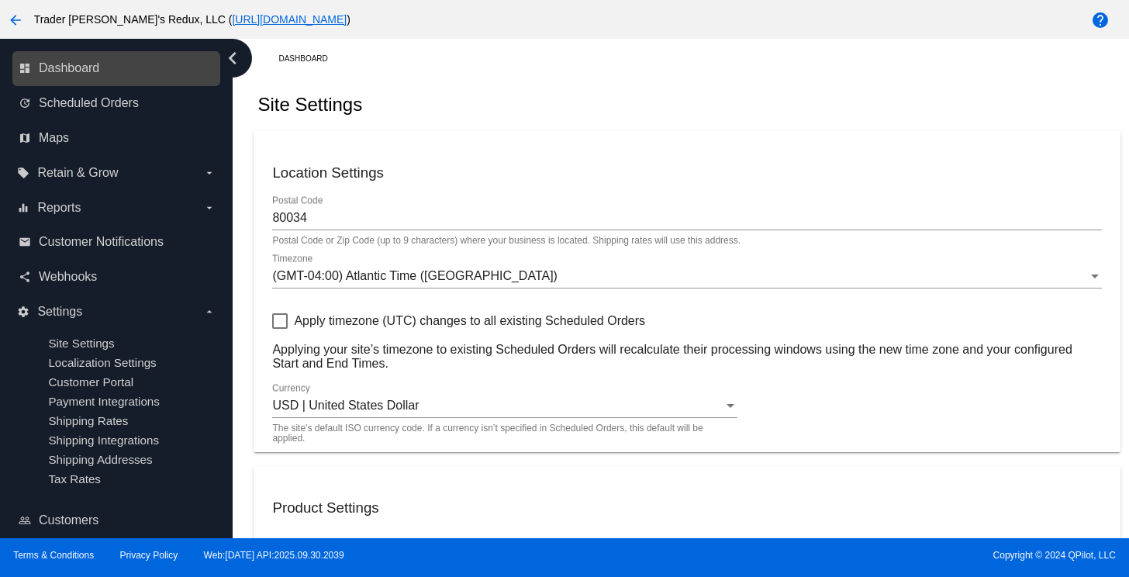
click at [84, 76] on link "dashboard Dashboard" at bounding box center [117, 68] width 197 height 25
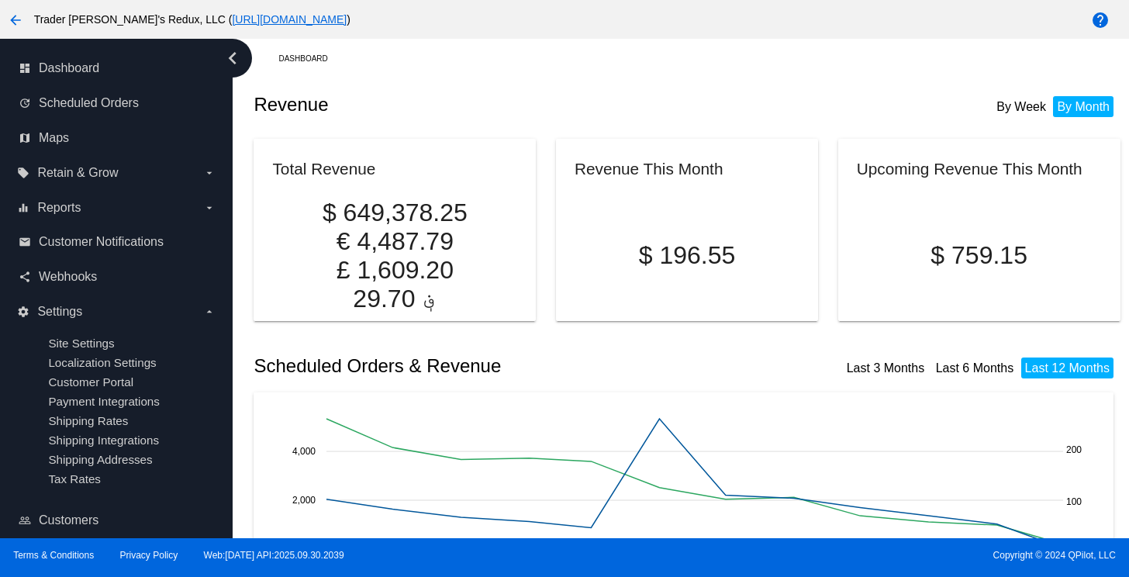
click at [569, 89] on div "Revenue By Week By Month" at bounding box center [686, 104] width 866 height 53
click at [71, 270] on span "Webhooks" at bounding box center [68, 277] width 58 height 14
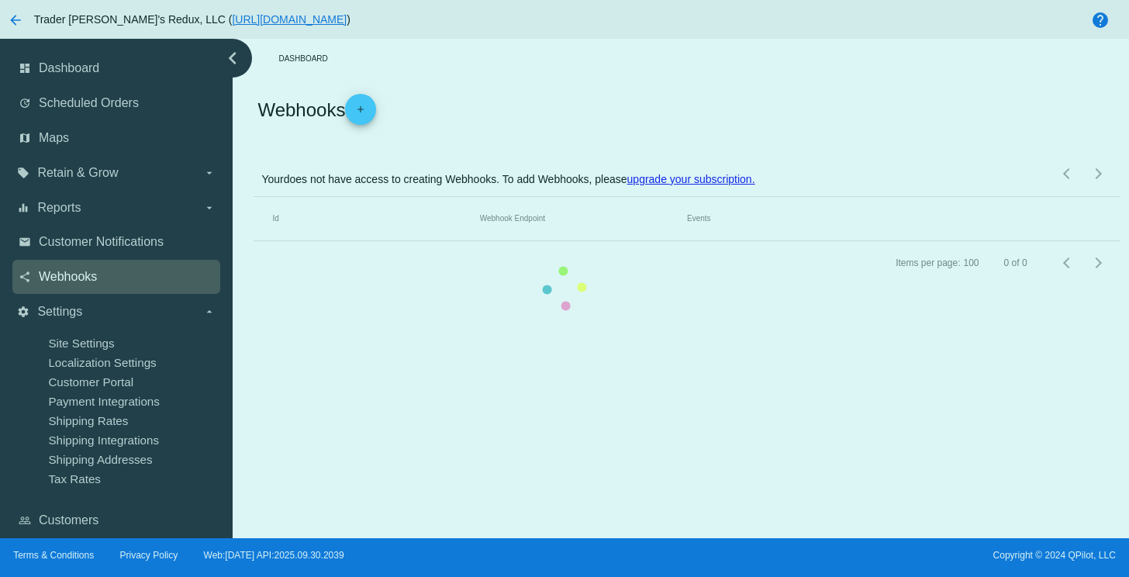
click at [253, 238] on mat-table "Id Webhook Endpoint Events" at bounding box center [686, 219] width 866 height 44
